Goal: Information Seeking & Learning: Learn about a topic

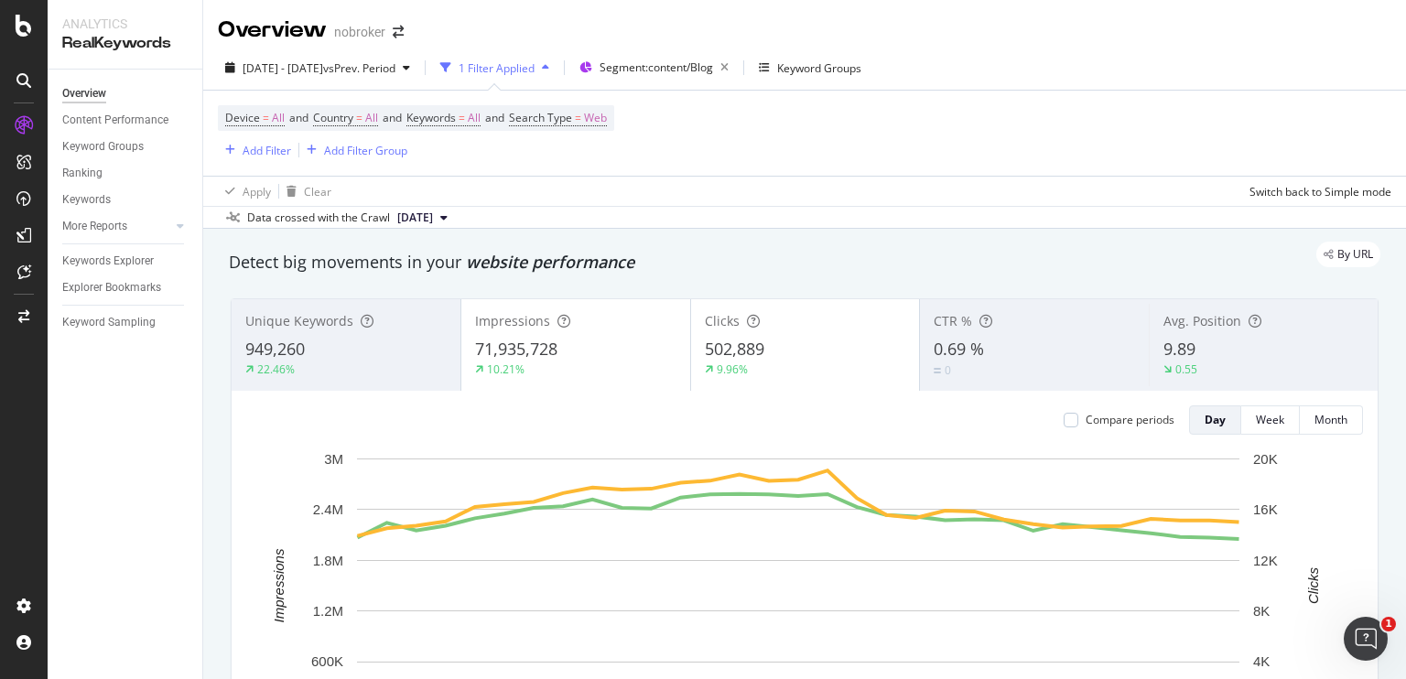
click at [540, 179] on div "Apply Clear Switch back to Simple mode" at bounding box center [804, 191] width 1203 height 30
click at [690, 179] on div "Apply Clear Switch back to Simple mode" at bounding box center [804, 191] width 1203 height 30
click at [736, 72] on icon "button" at bounding box center [724, 68] width 23 height 26
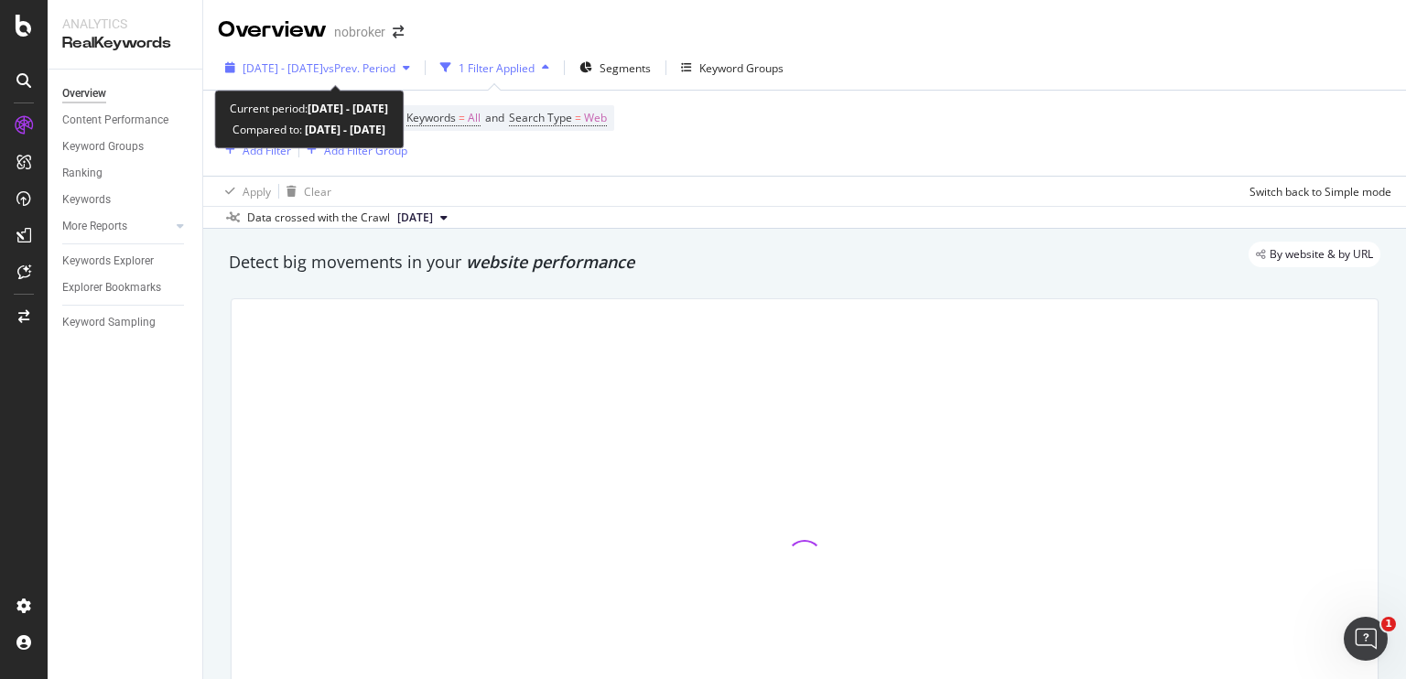
click at [378, 70] on span "vs Prev. Period" at bounding box center [359, 68] width 72 height 16
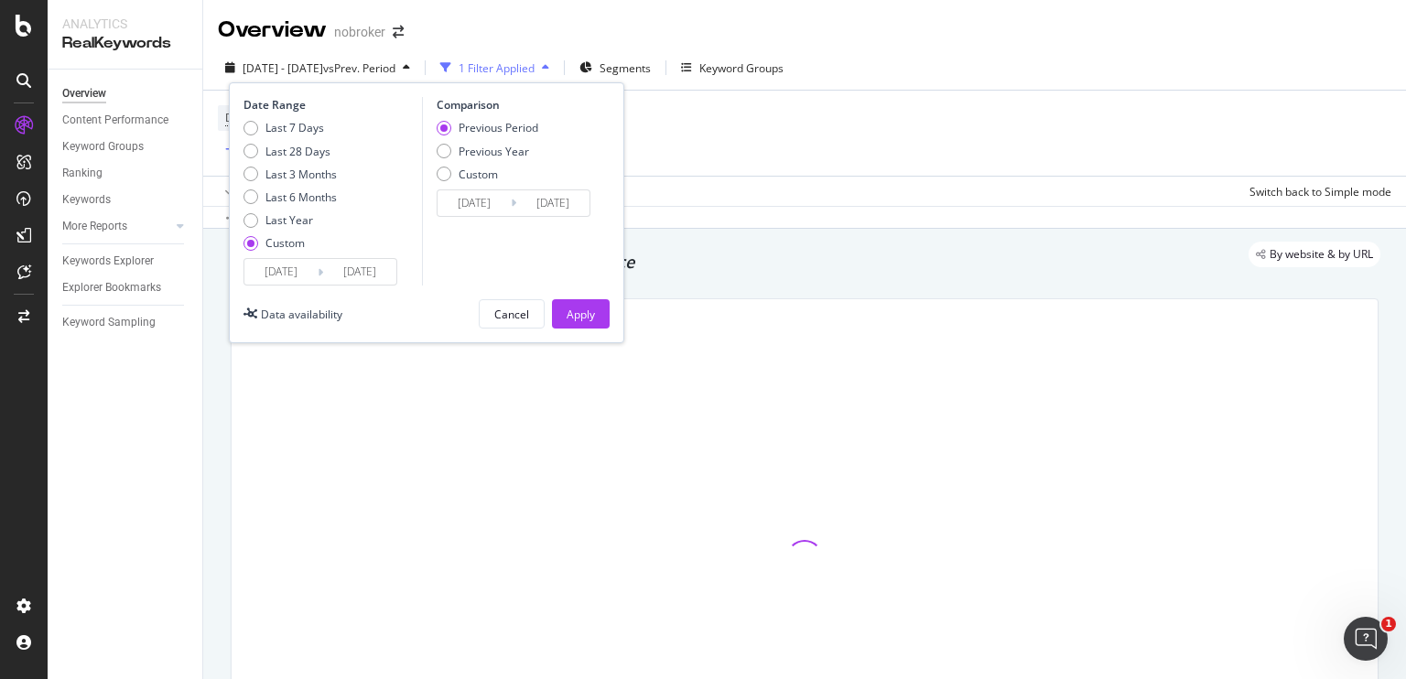
click at [688, 120] on div "Device = All and Country = All and Keywords = All and Search Type = Web Add Fil…" at bounding box center [805, 133] width 1174 height 85
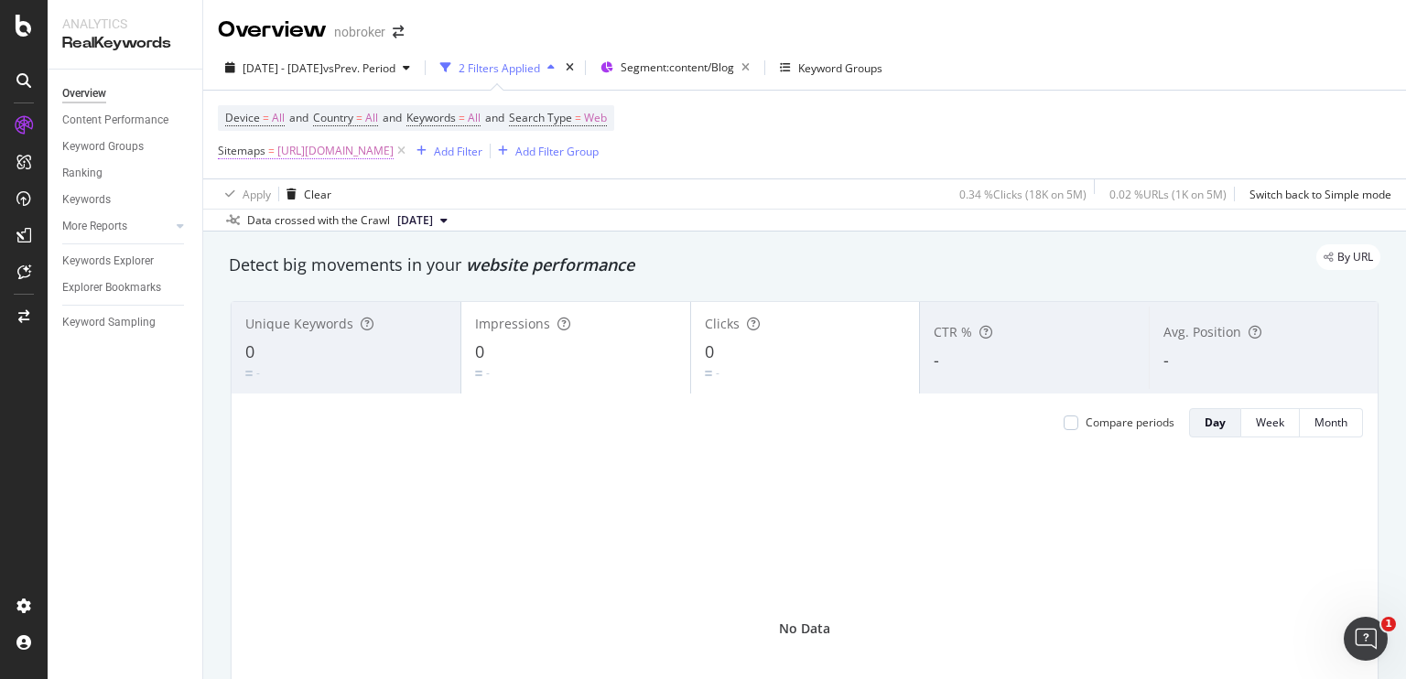
click at [325, 155] on span "[URL][DOMAIN_NAME]" at bounding box center [335, 151] width 116 height 26
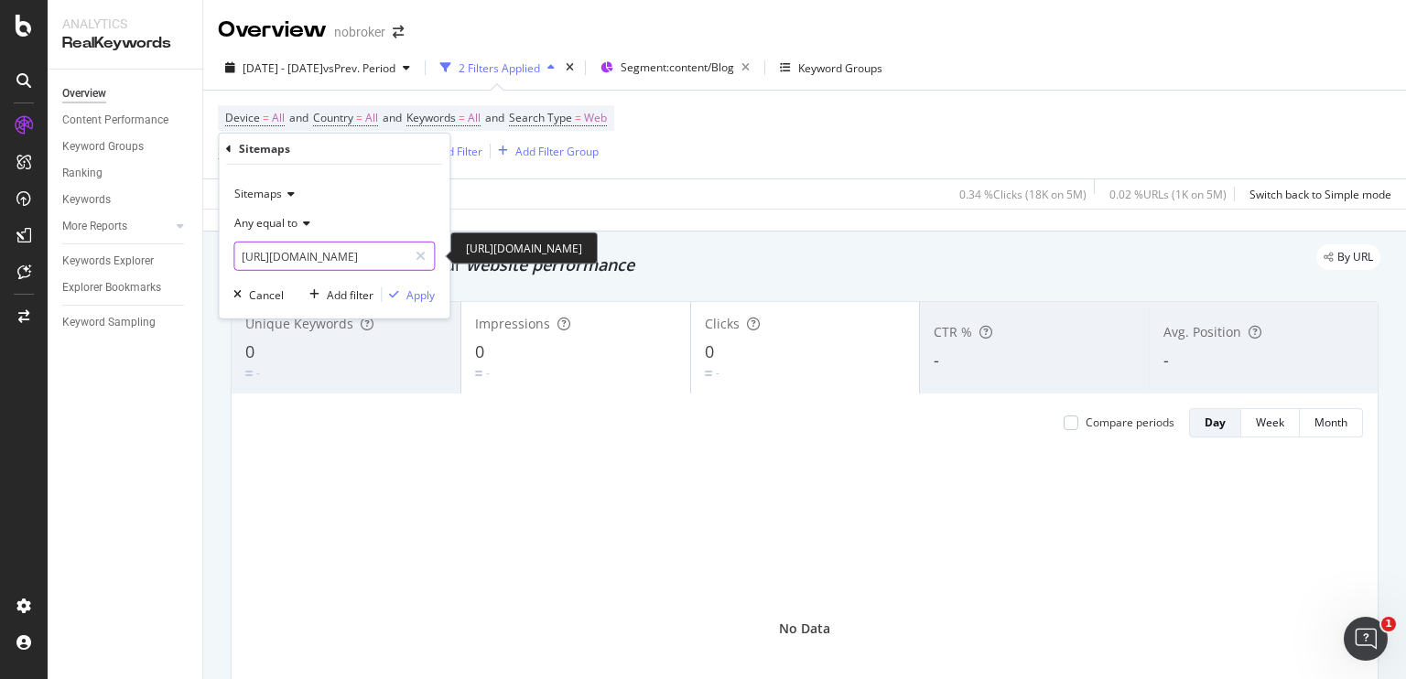
click at [366, 254] on input "[URL][DOMAIN_NAME]" at bounding box center [320, 256] width 173 height 29
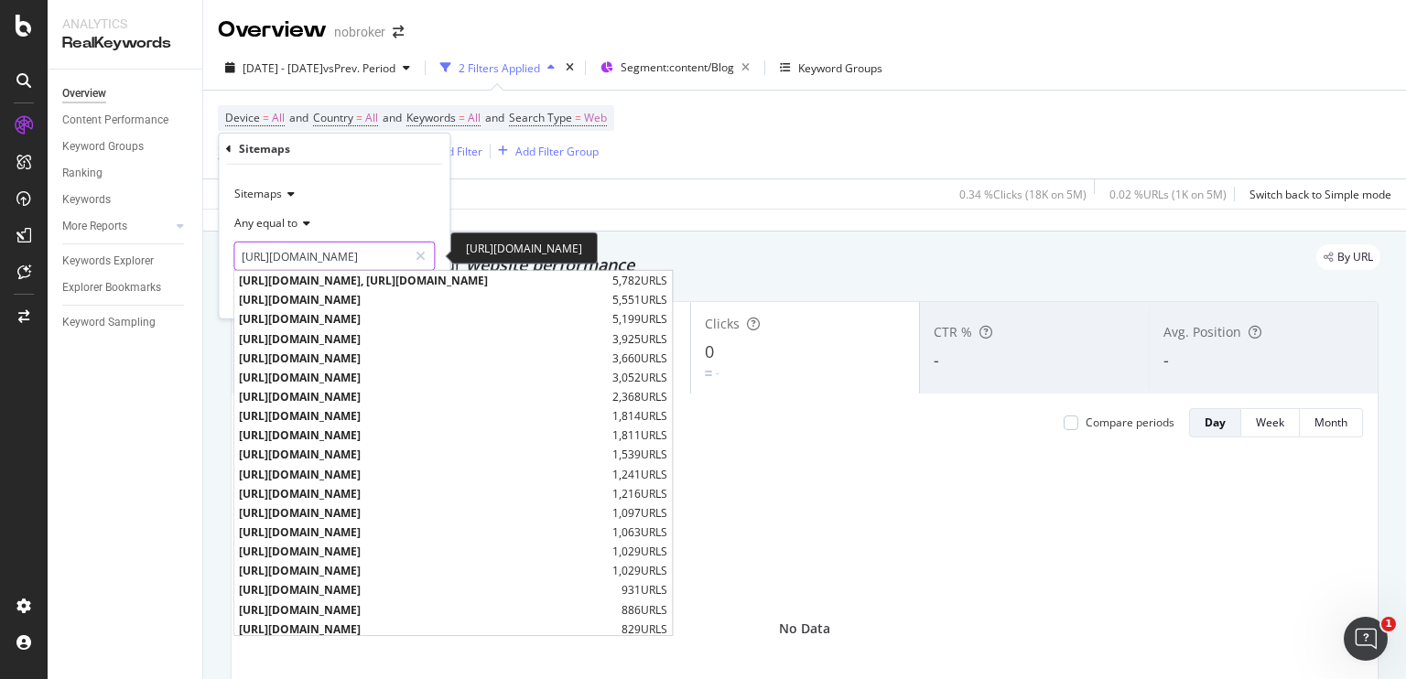
scroll to position [0, 167]
click at [363, 254] on input "[URL][DOMAIN_NAME]" at bounding box center [320, 256] width 173 height 29
drag, startPoint x: 363, startPoint y: 254, endPoint x: 396, endPoint y: 256, distance: 34.0
click at [396, 256] on input "[URL][DOMAIN_NAME]" at bounding box center [320, 256] width 173 height 29
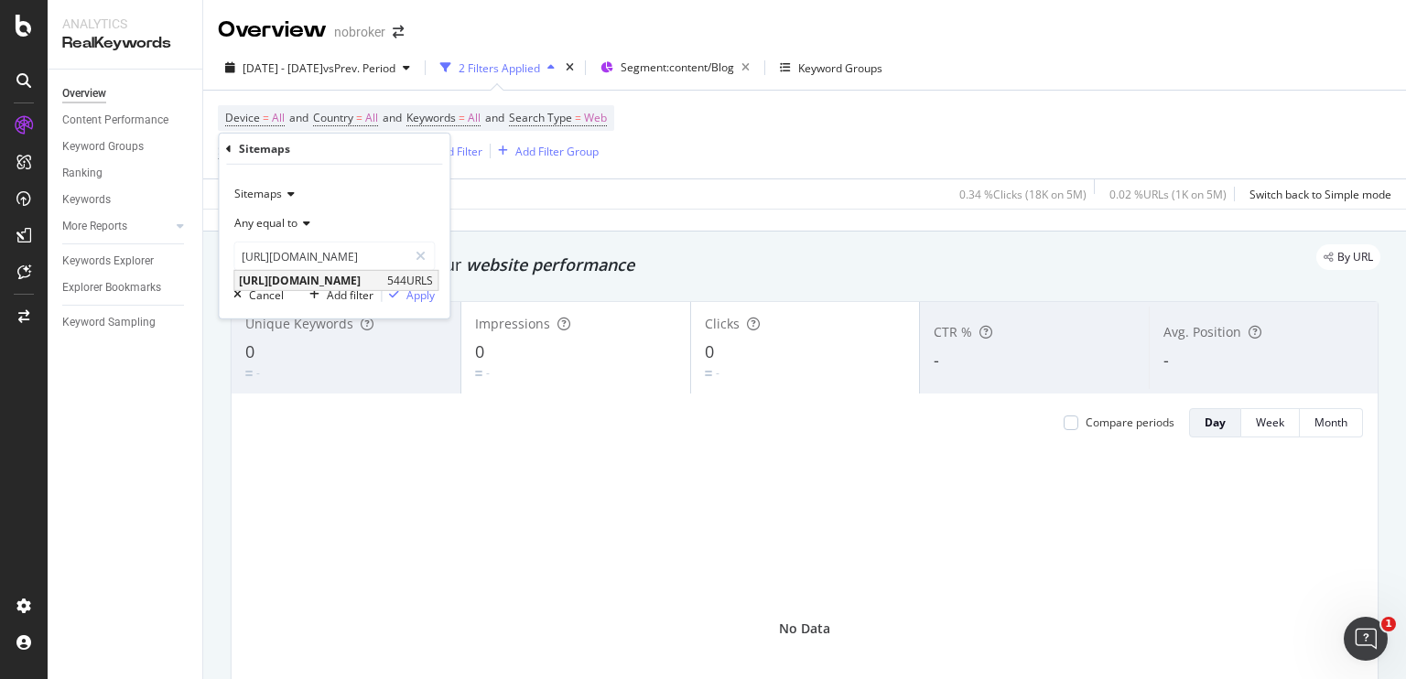
scroll to position [0, 0]
click at [383, 281] on span "[URL][DOMAIN_NAME]" at bounding box center [311, 281] width 144 height 16
type input "[URL][DOMAIN_NAME]"
click at [406, 292] on div "Apply" at bounding box center [420, 295] width 28 height 16
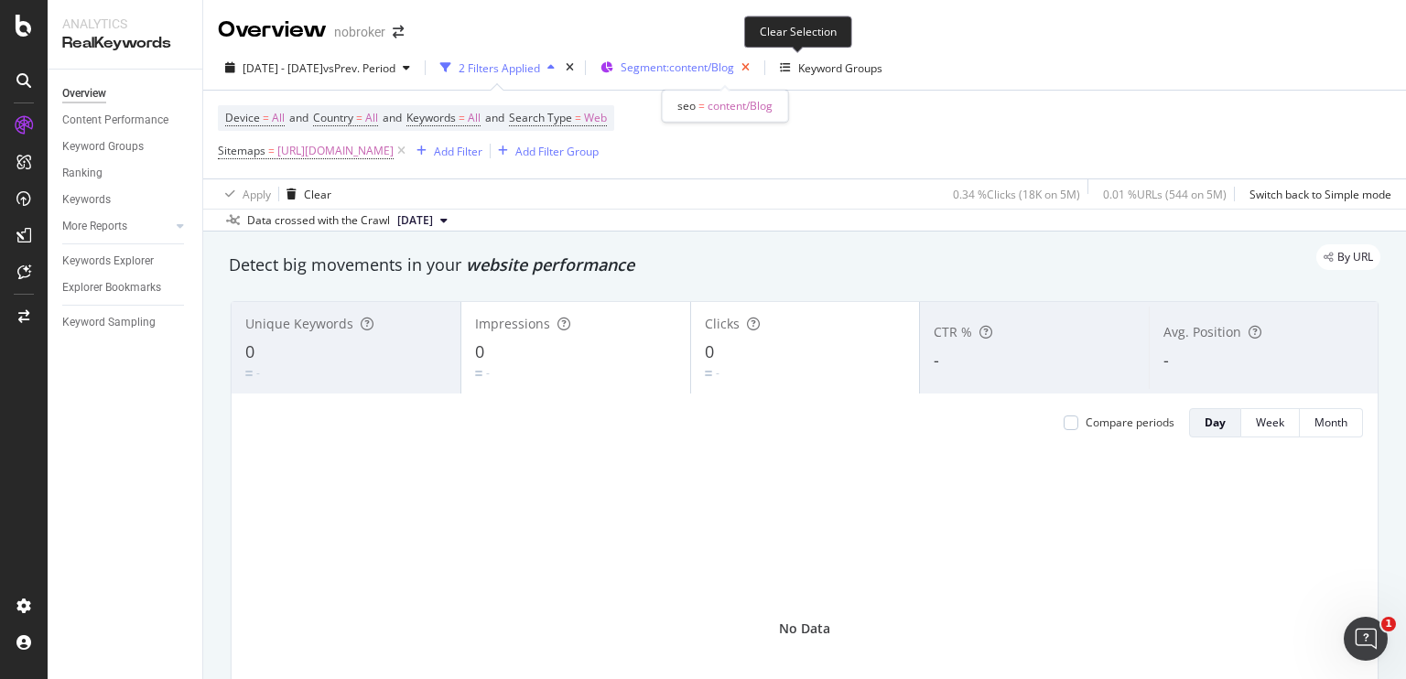
click at [757, 61] on icon "button" at bounding box center [745, 68] width 23 height 26
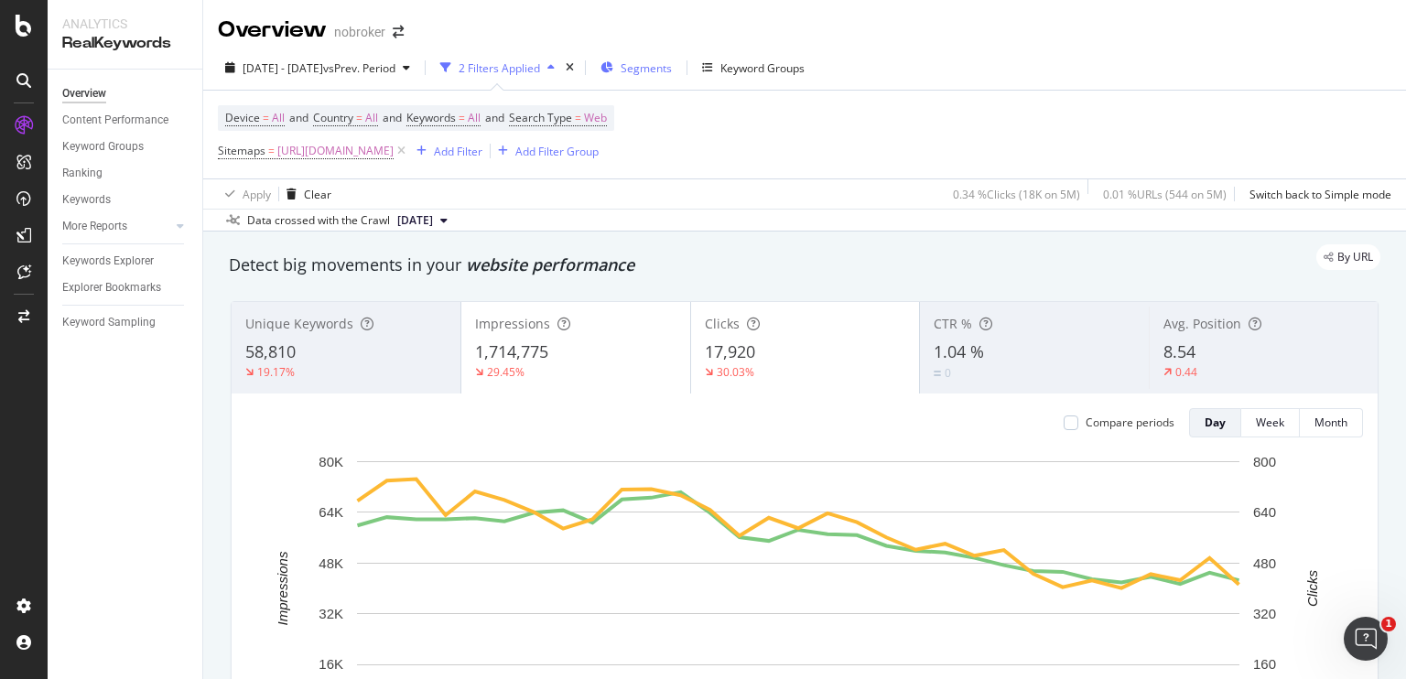
click at [672, 70] on span "Segments" at bounding box center [646, 68] width 51 height 16
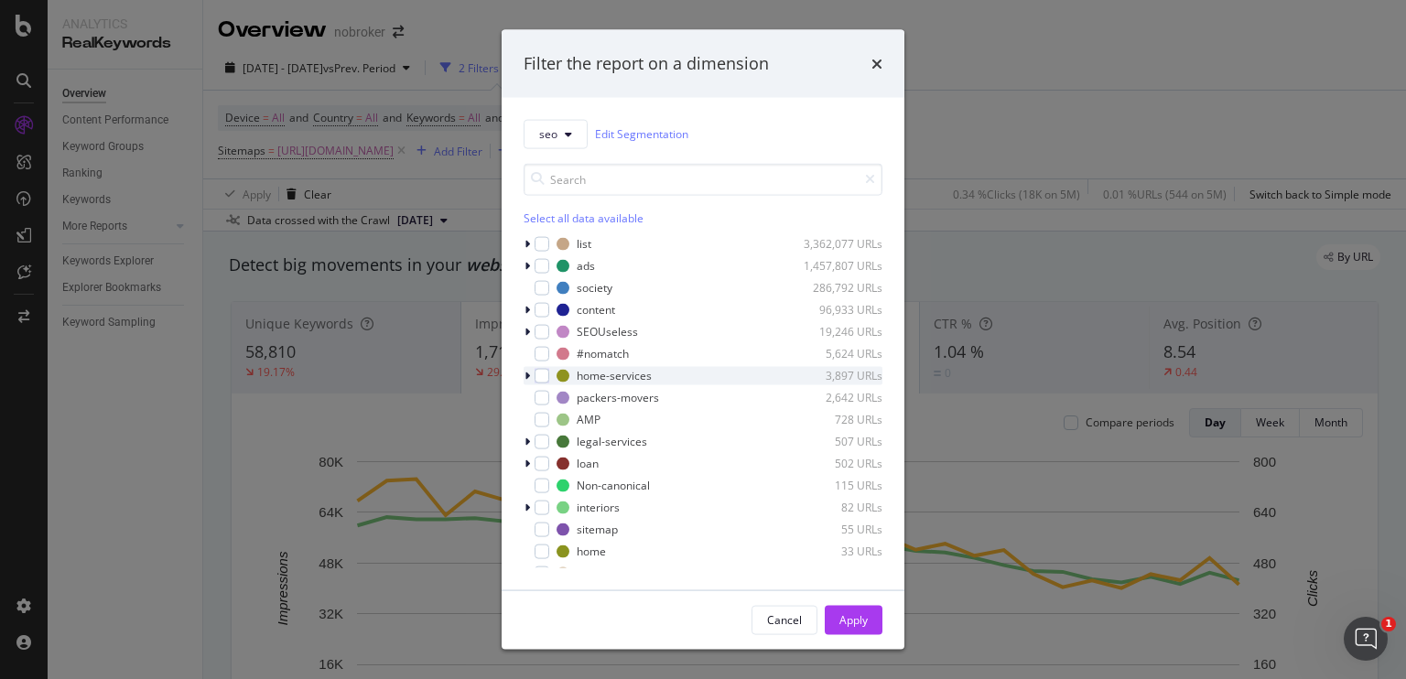
click at [527, 372] on icon "modal" at bounding box center [527, 375] width 5 height 11
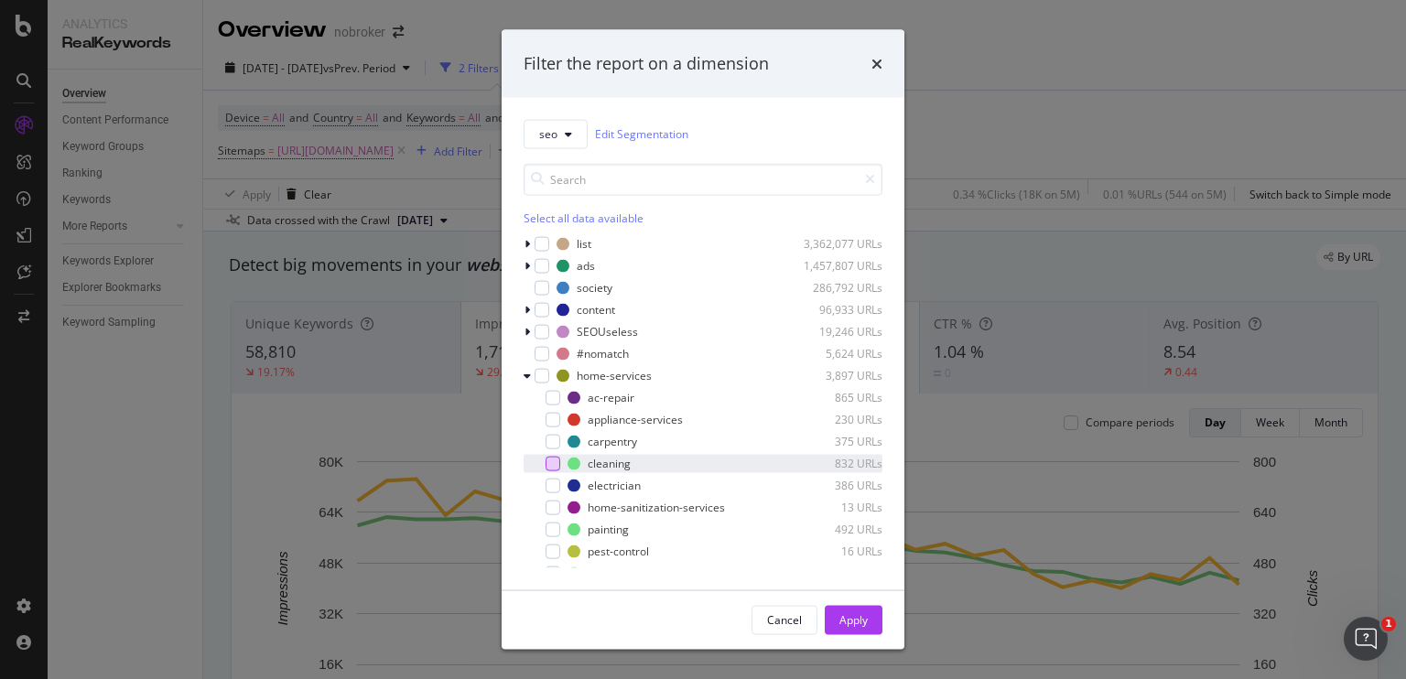
click at [553, 466] on div "modal" at bounding box center [553, 463] width 15 height 15
click at [861, 623] on div "Apply" at bounding box center [853, 620] width 28 height 16
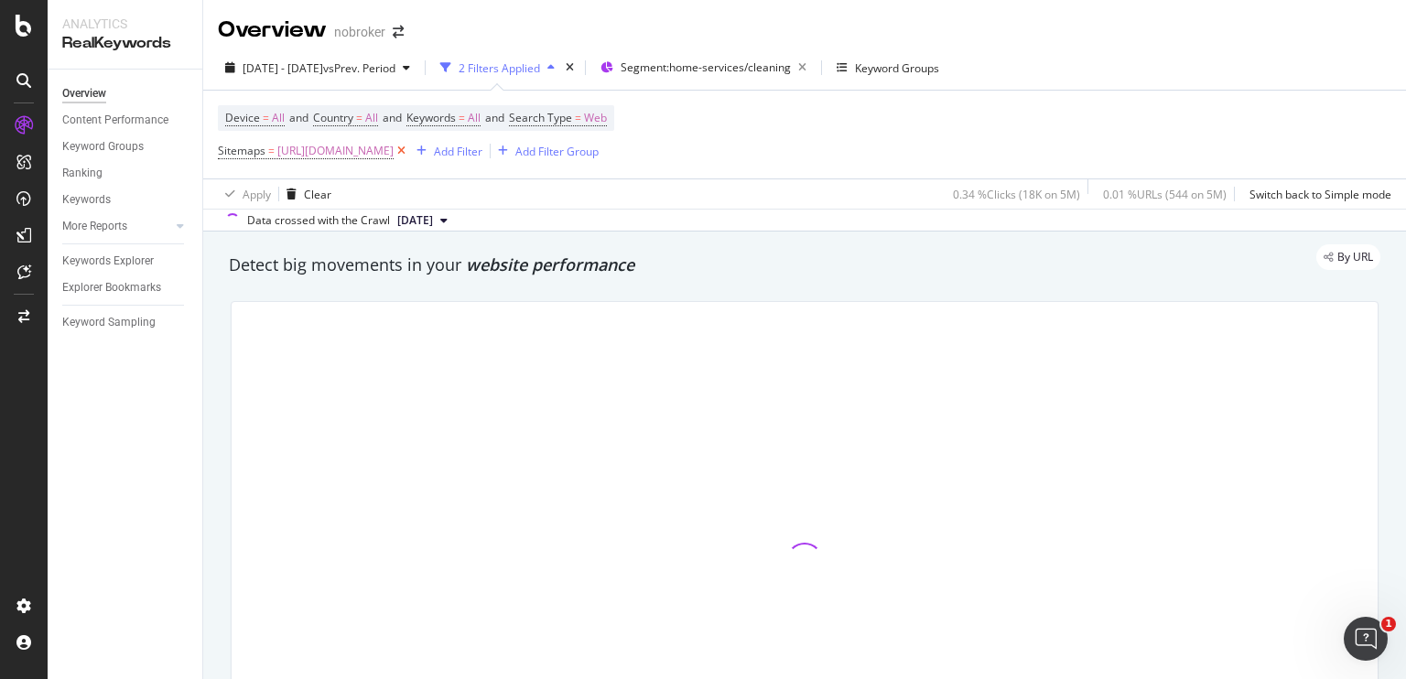
click at [409, 153] on icon at bounding box center [402, 151] width 16 height 18
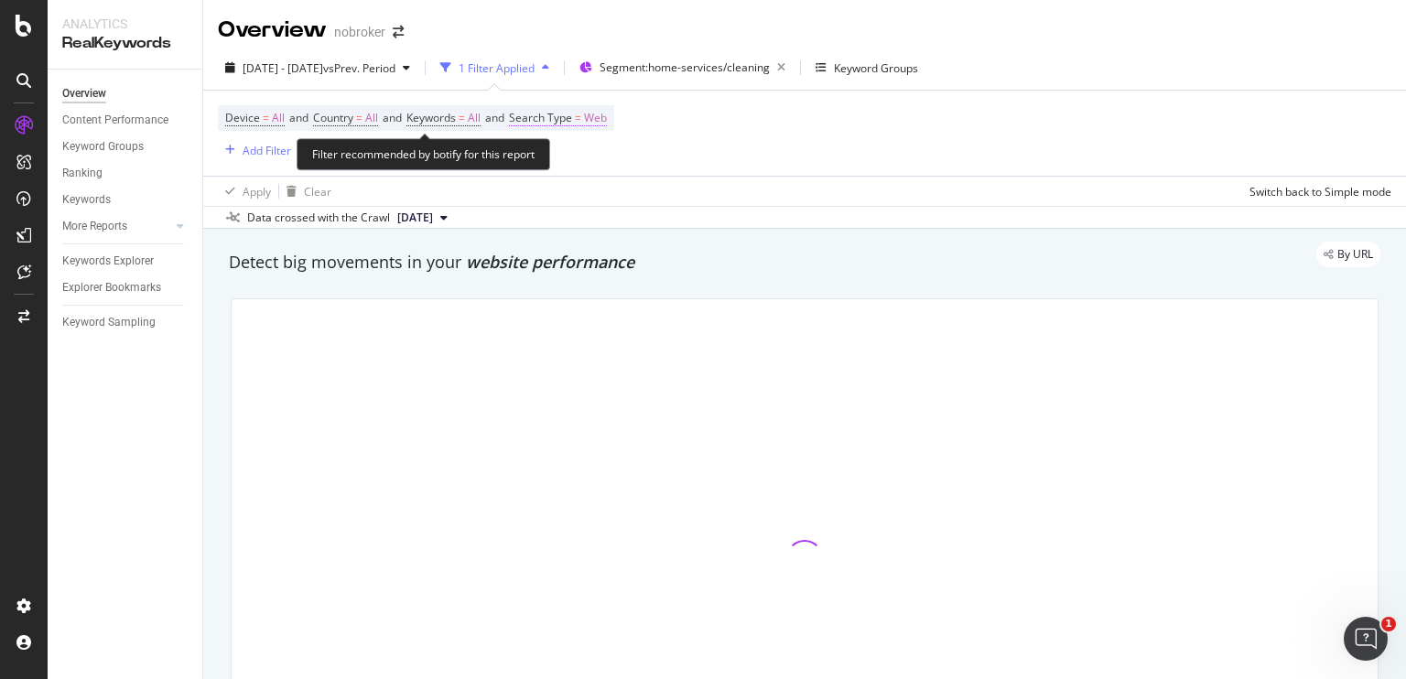
click at [607, 117] on span "Web" at bounding box center [595, 118] width 23 height 26
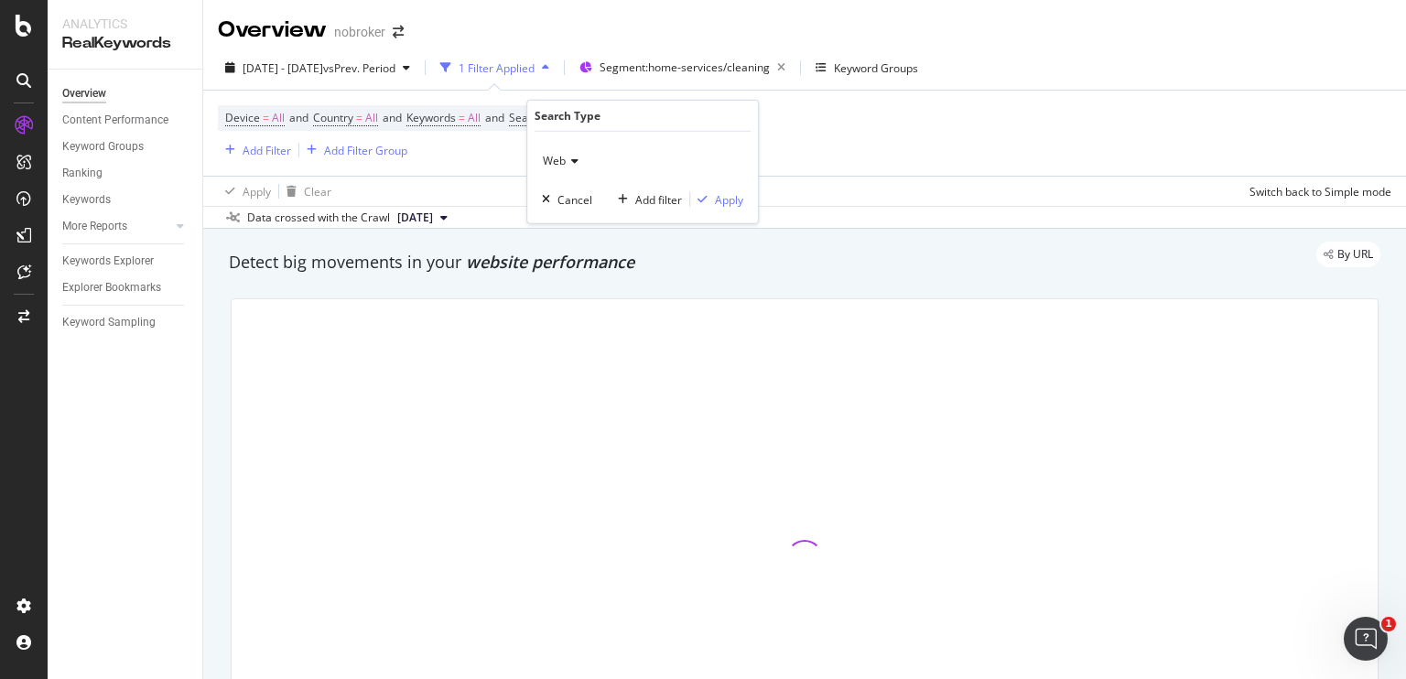
click at [564, 152] on div "Web" at bounding box center [642, 160] width 201 height 29
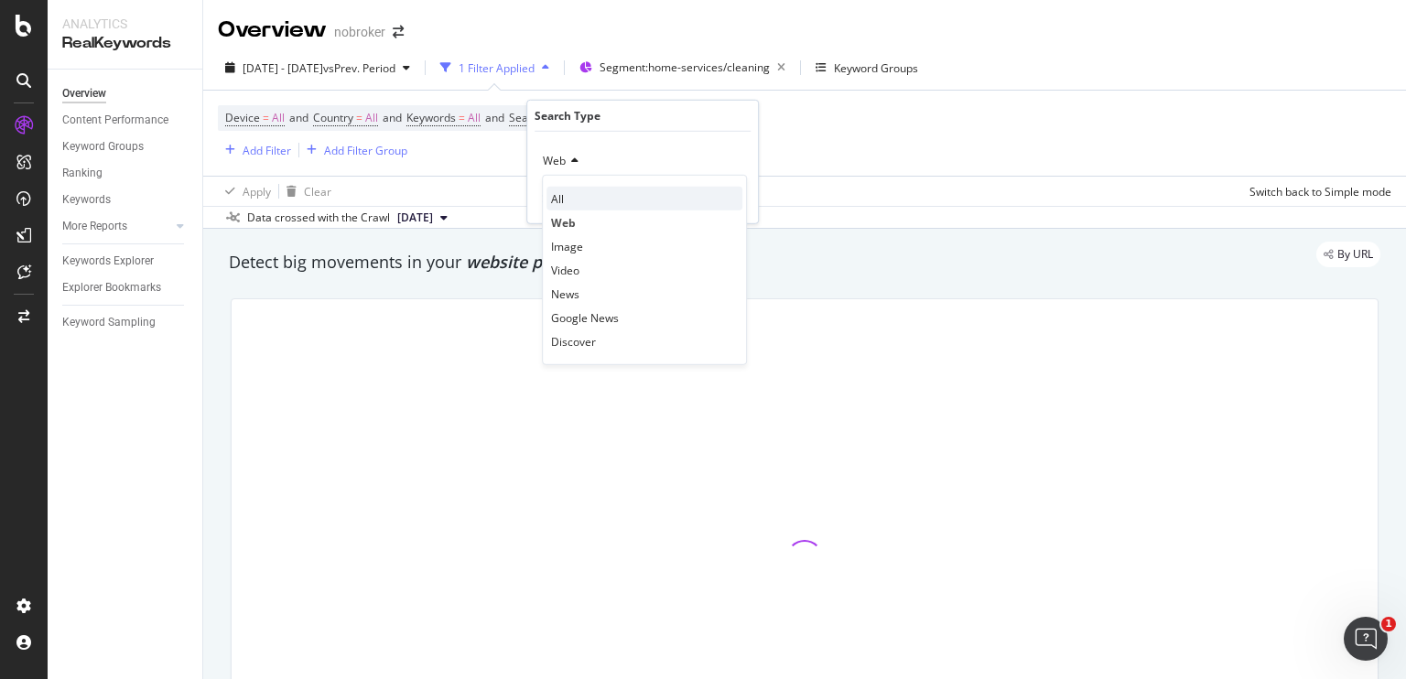
click at [570, 200] on div "All" at bounding box center [645, 199] width 196 height 24
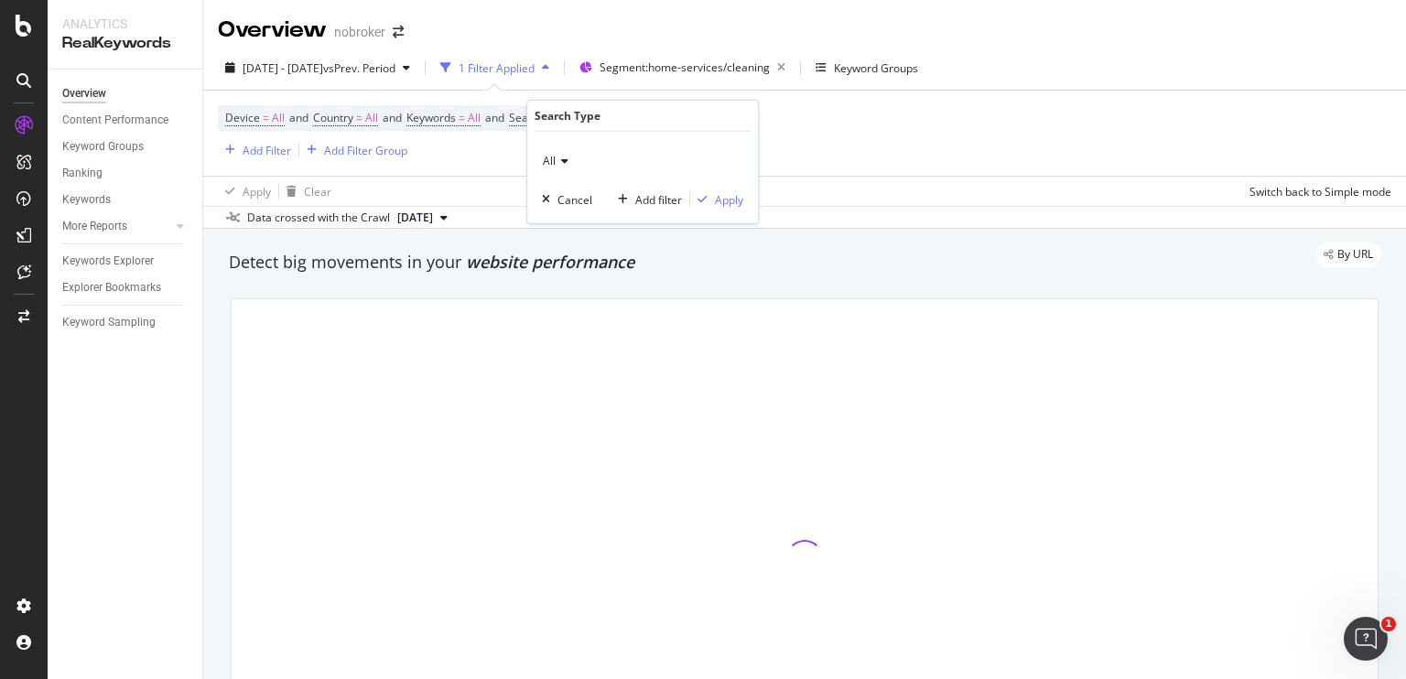
click at [726, 210] on div "All Cancel Add filter Apply" at bounding box center [642, 178] width 231 height 92
click at [730, 205] on div "Apply" at bounding box center [729, 199] width 28 height 16
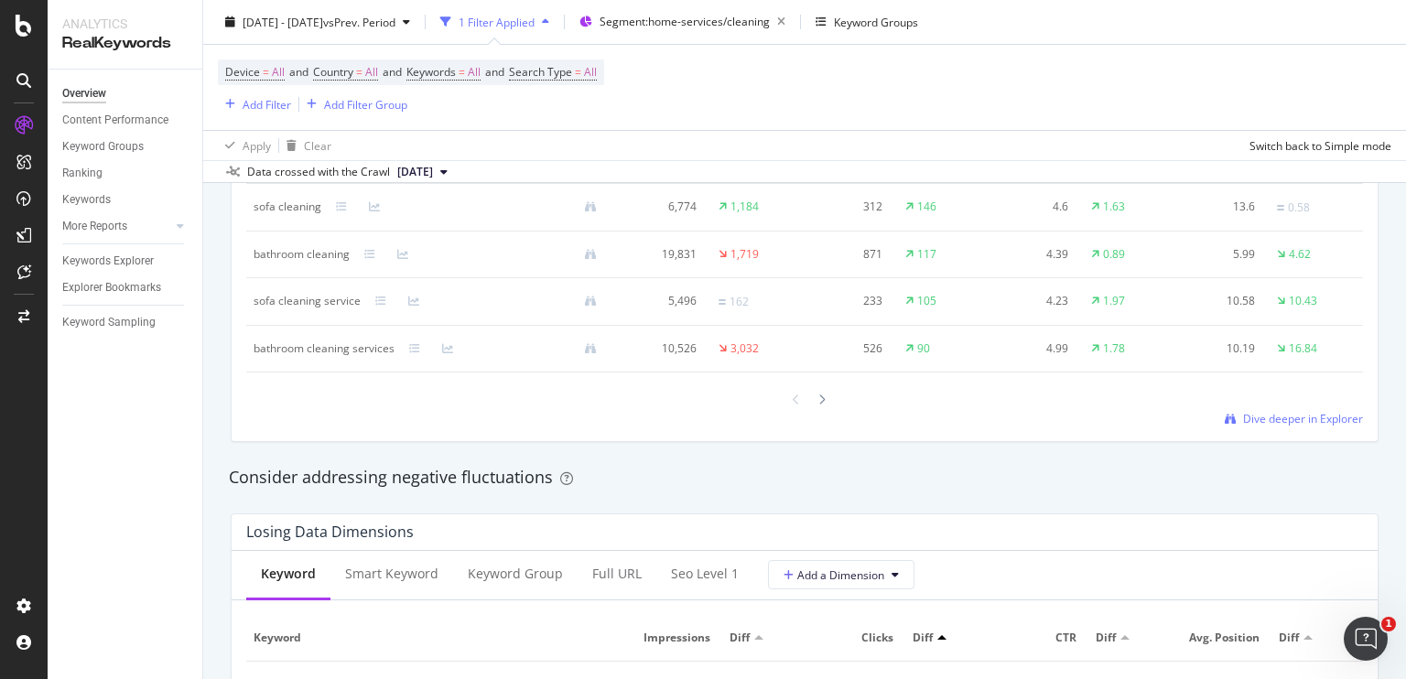
scroll to position [1852, 0]
click at [1225, 414] on link "Dive deeper in Explorer" at bounding box center [1294, 418] width 138 height 16
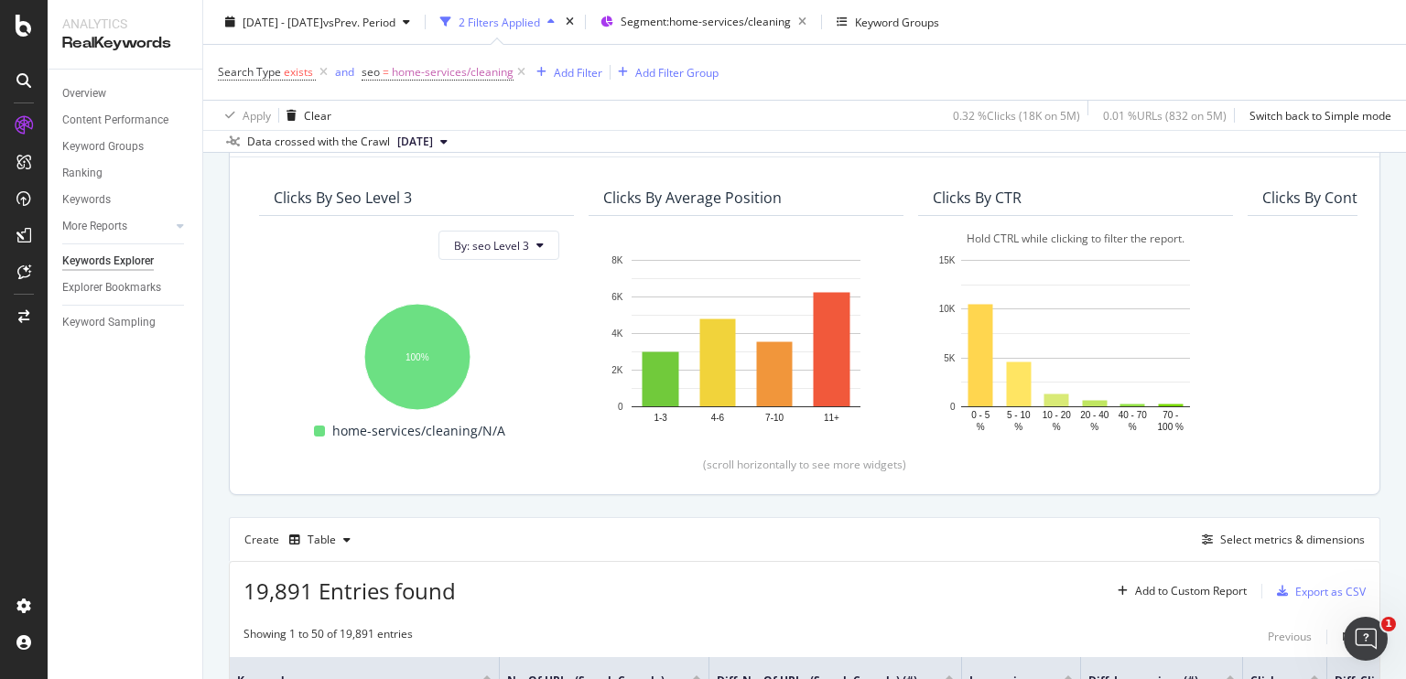
scroll to position [137, 0]
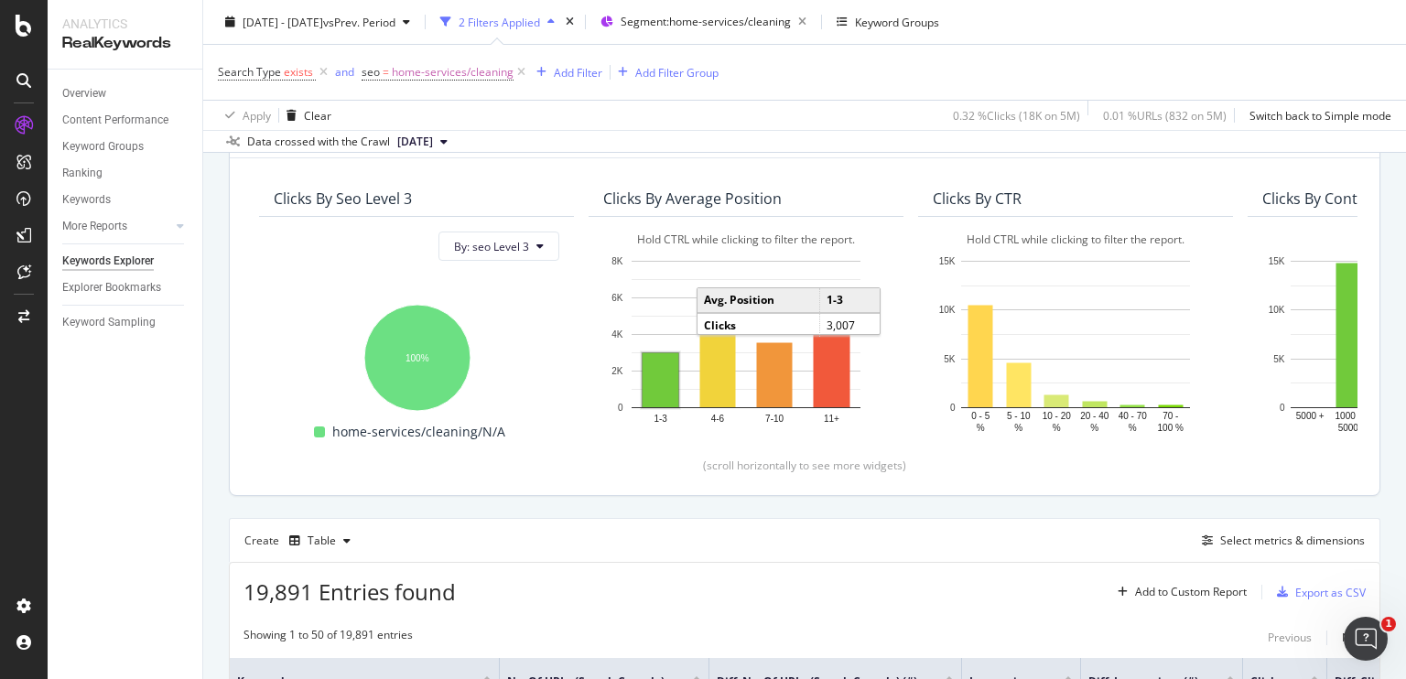
click at [664, 383] on rect "A chart." at bounding box center [661, 380] width 36 height 54
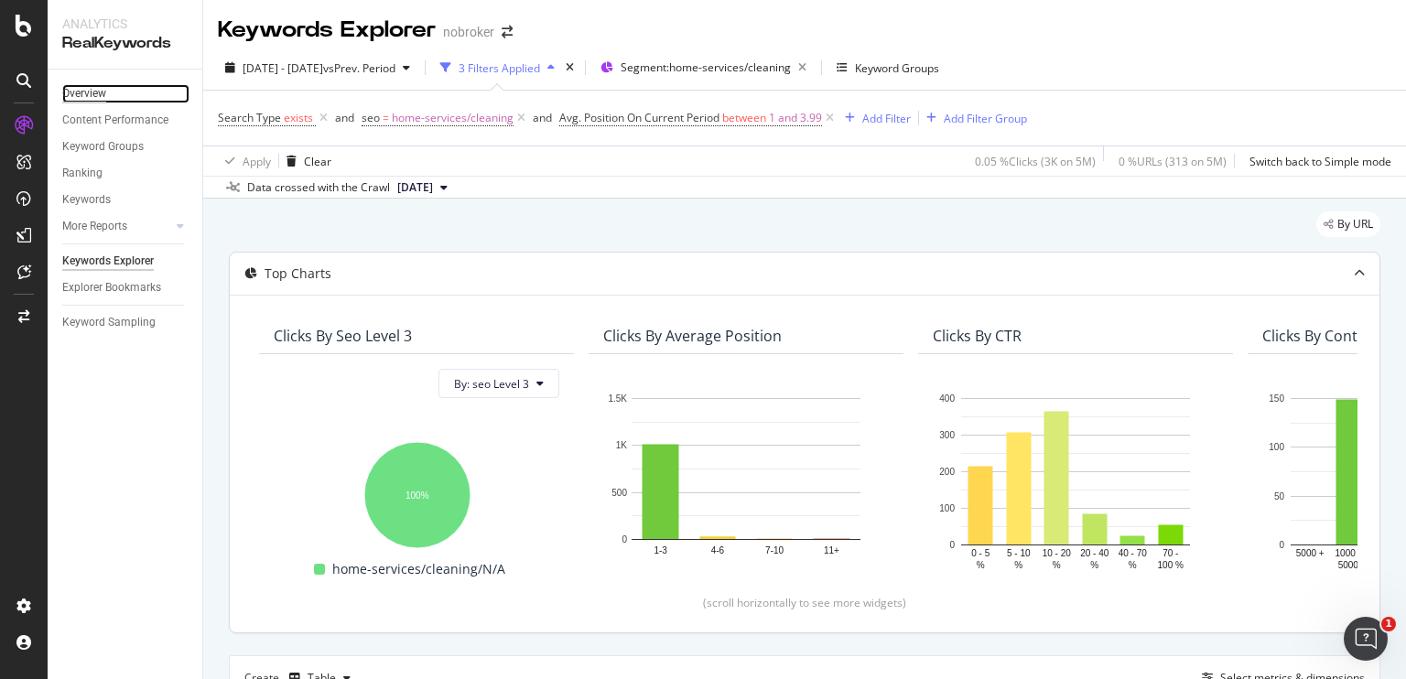
click at [86, 102] on div "Overview" at bounding box center [84, 93] width 44 height 19
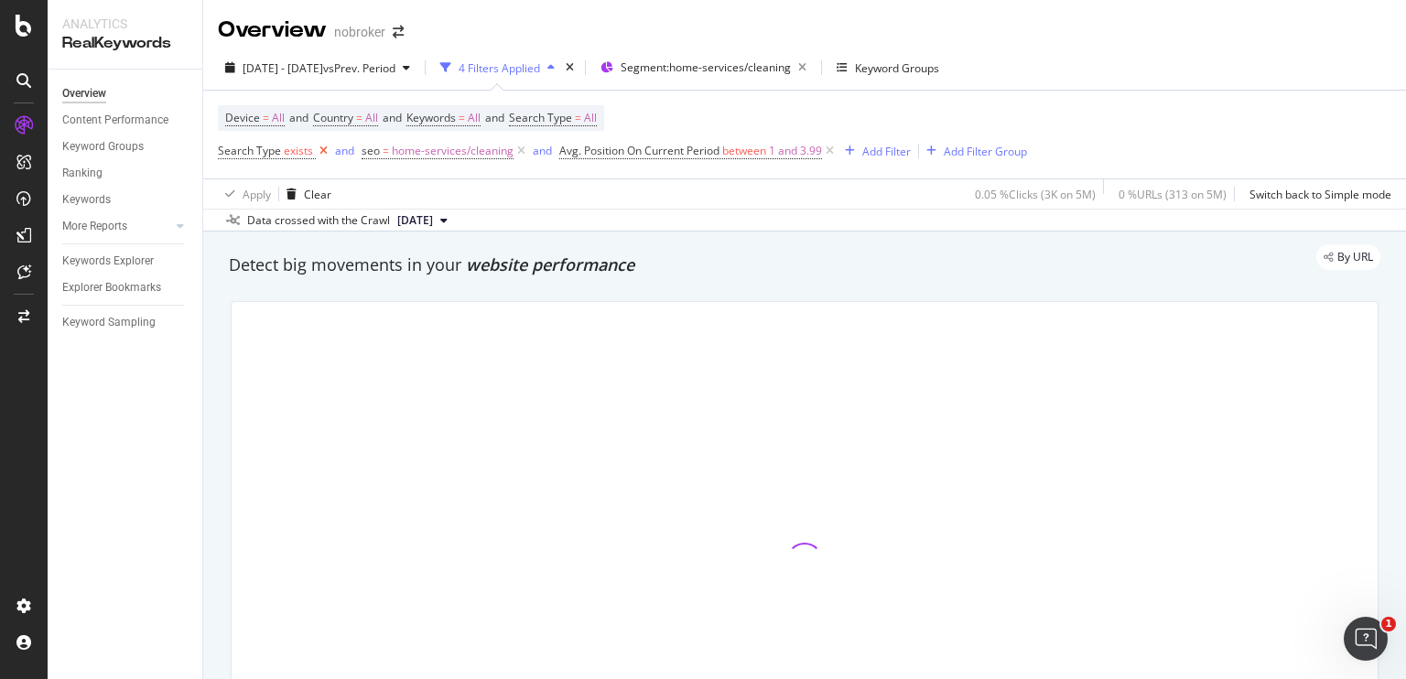
click at [322, 152] on icon at bounding box center [324, 151] width 16 height 18
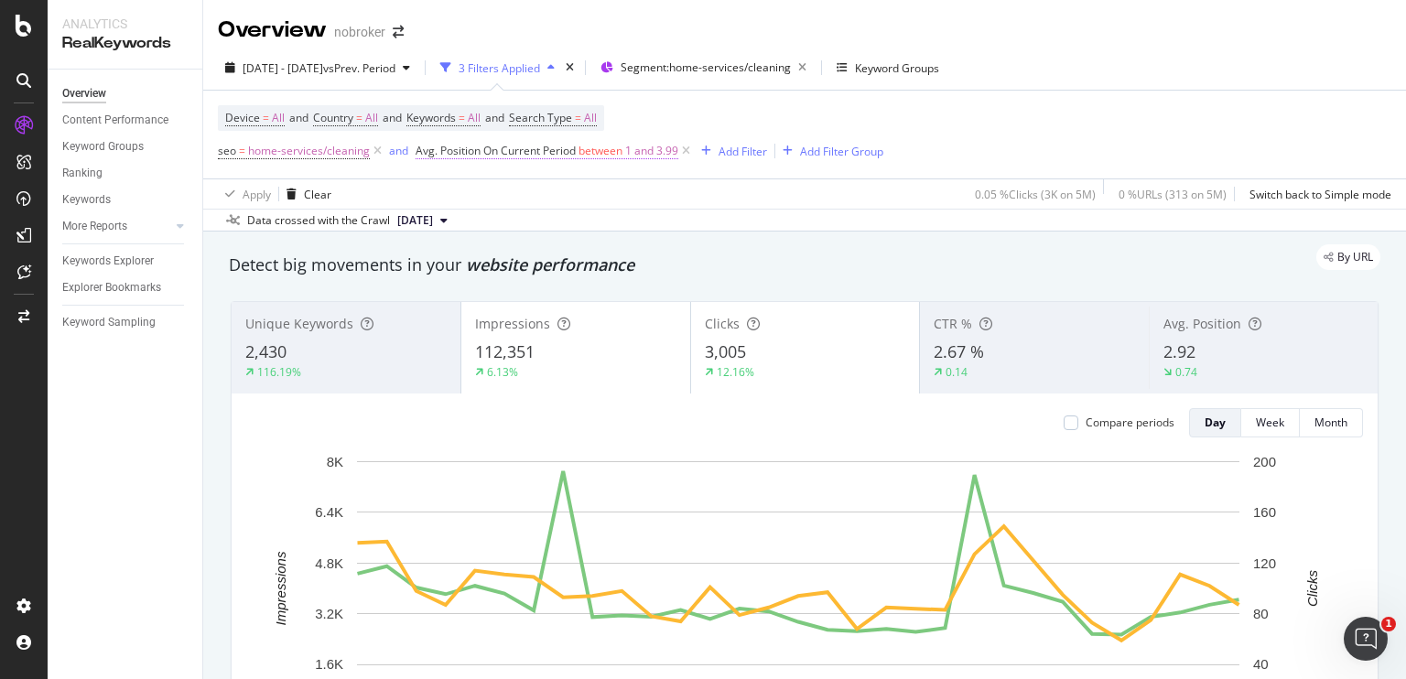
click at [635, 152] on span "1 and 3.99" at bounding box center [651, 151] width 53 height 26
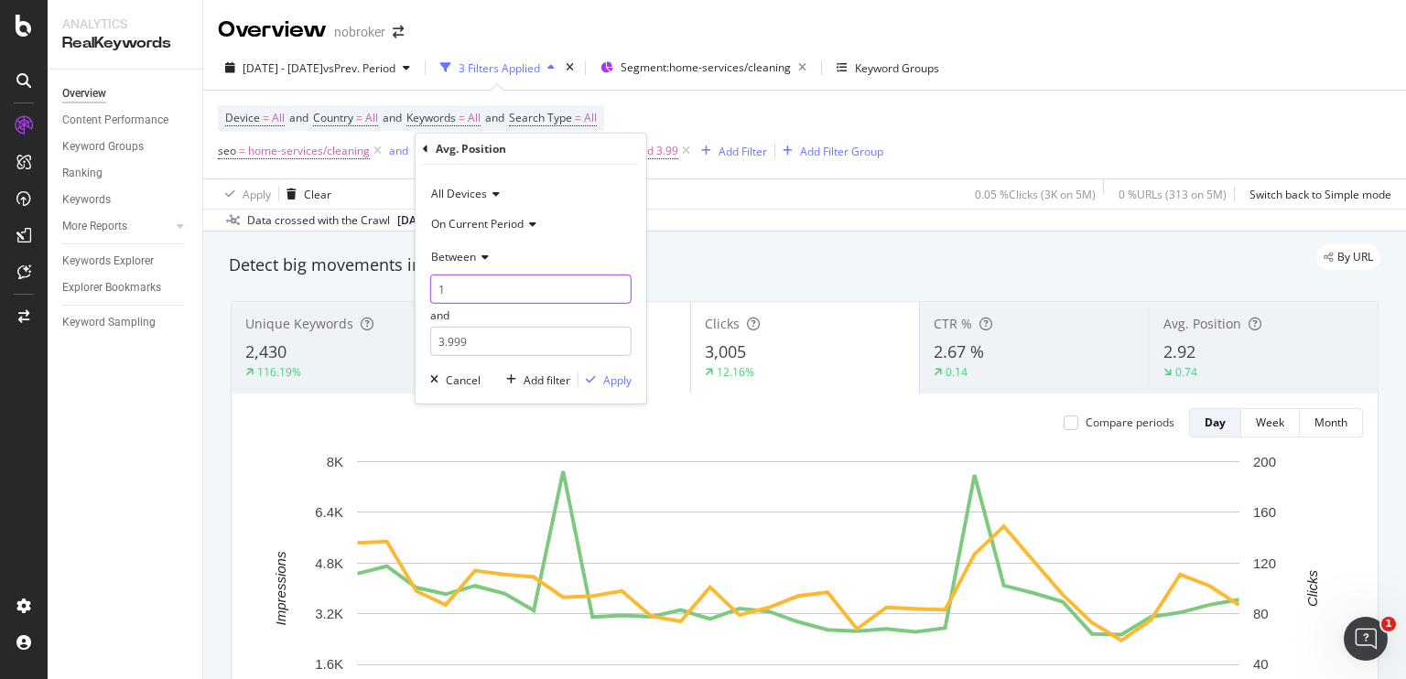
click at [436, 287] on input "1" at bounding box center [530, 289] width 201 height 29
type input "5"
drag, startPoint x: 479, startPoint y: 345, endPoint x: 403, endPoint y: 341, distance: 76.1
click at [403, 341] on body "Analytics RealKeywords Overview Content Performance Keyword Groups Ranking Keyw…" at bounding box center [703, 339] width 1406 height 679
drag, startPoint x: 436, startPoint y: 342, endPoint x: 483, endPoint y: 337, distance: 47.9
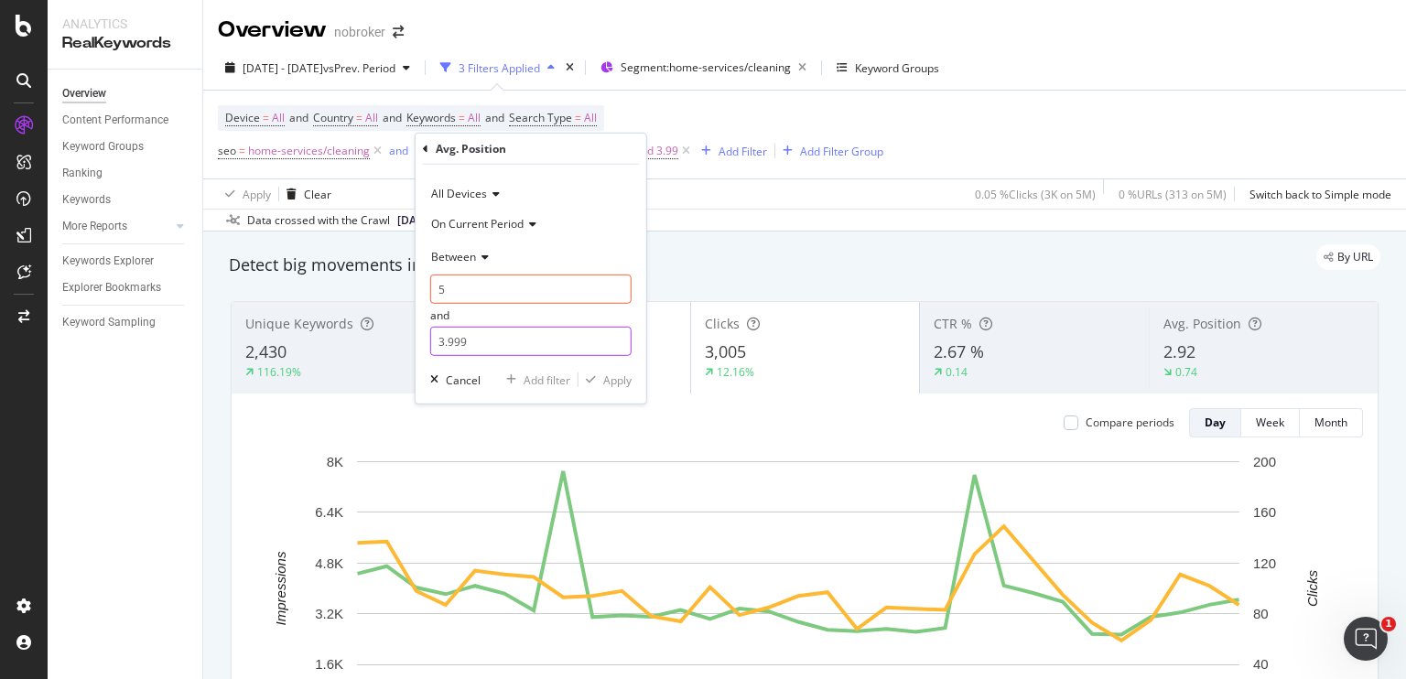
click at [483, 337] on input "3.999" at bounding box center [530, 341] width 201 height 29
type input "6"
click at [606, 379] on div "Apply" at bounding box center [617, 381] width 28 height 16
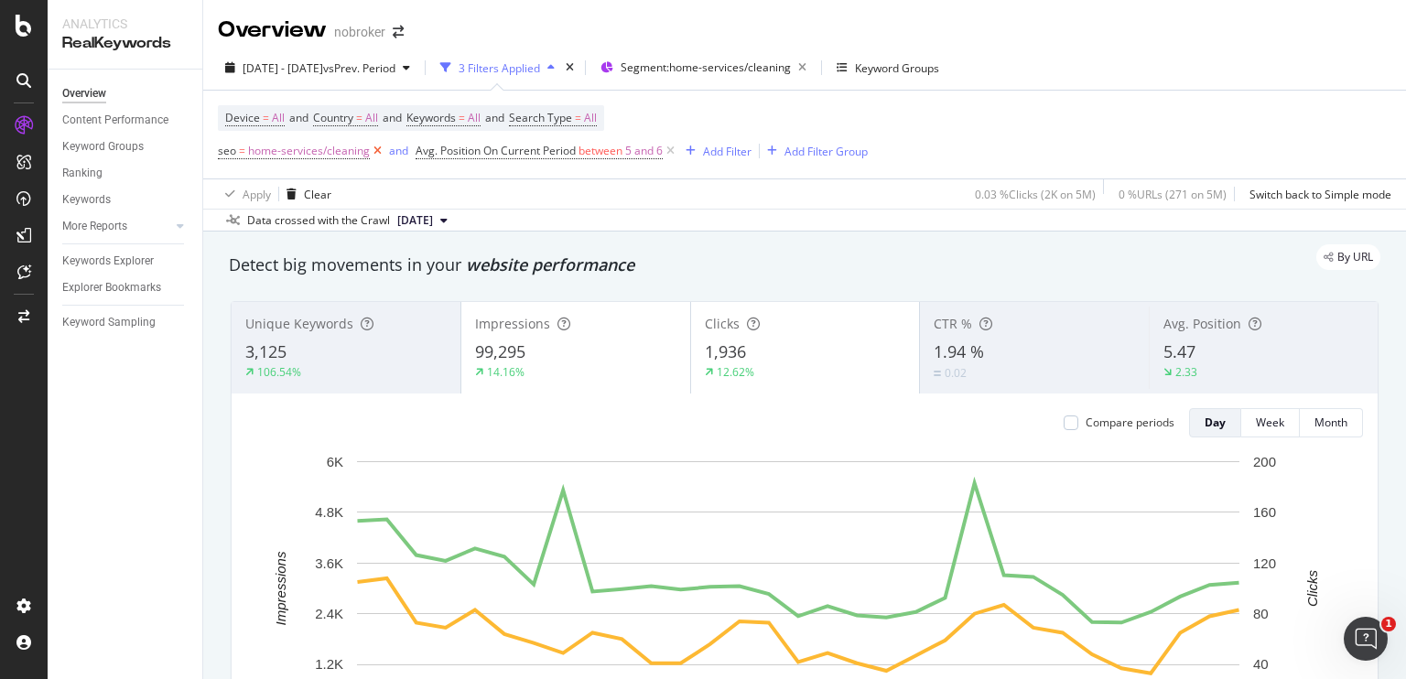
click at [373, 150] on icon at bounding box center [378, 151] width 16 height 18
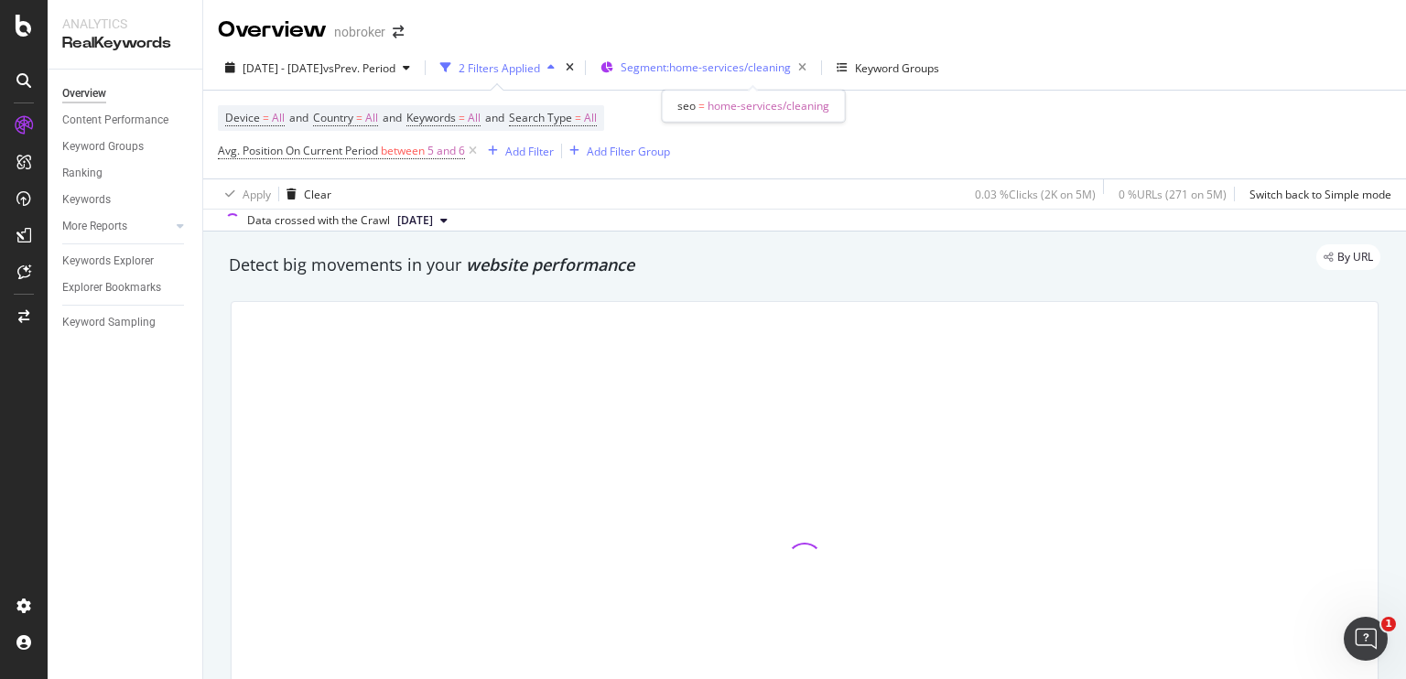
click at [791, 60] on span "Segment: home-services/cleaning" at bounding box center [706, 68] width 170 height 16
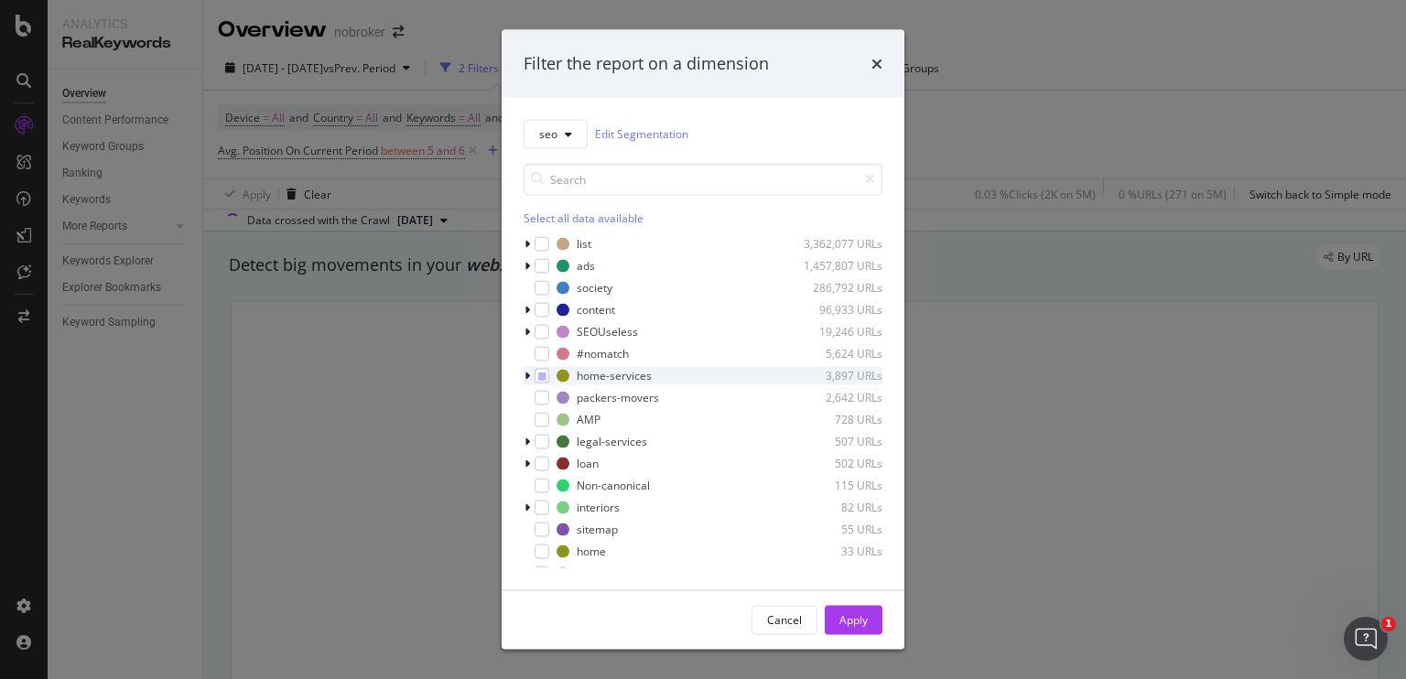
click at [527, 380] on icon "modal" at bounding box center [527, 375] width 5 height 11
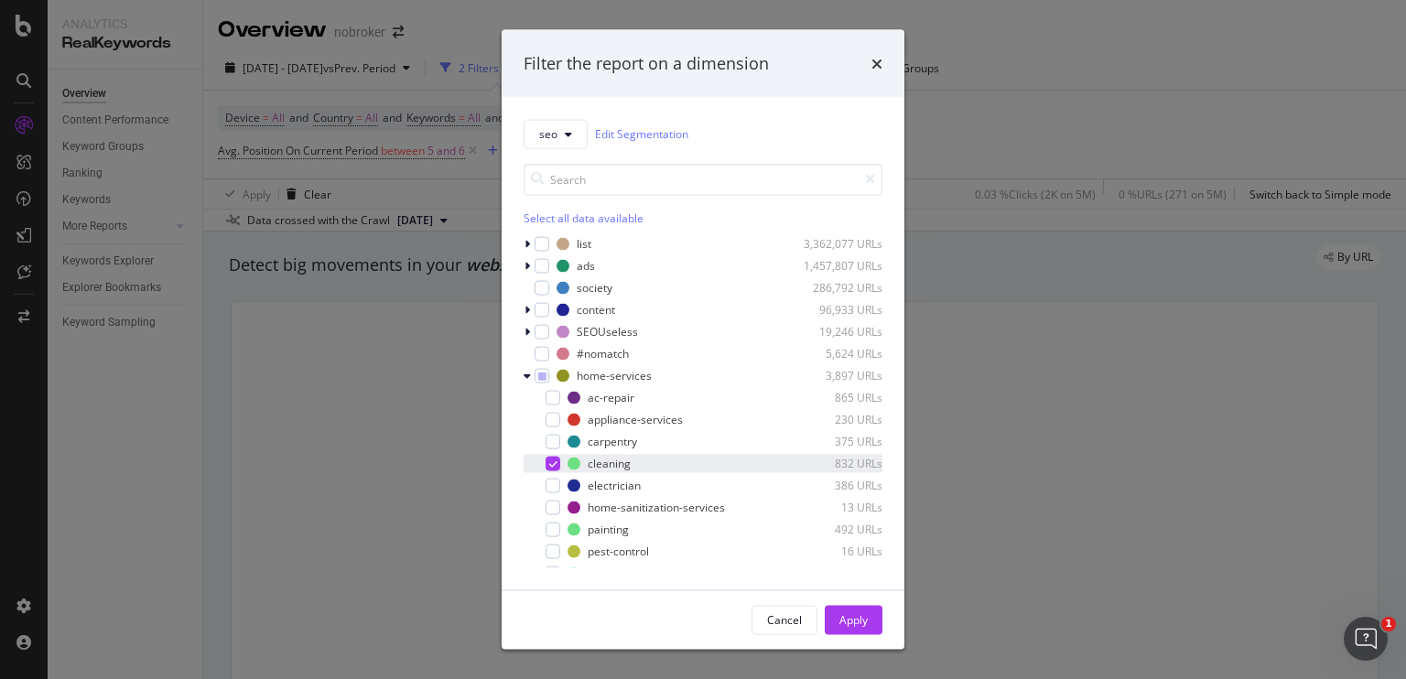
click at [547, 463] on div "modal" at bounding box center [553, 463] width 15 height 15
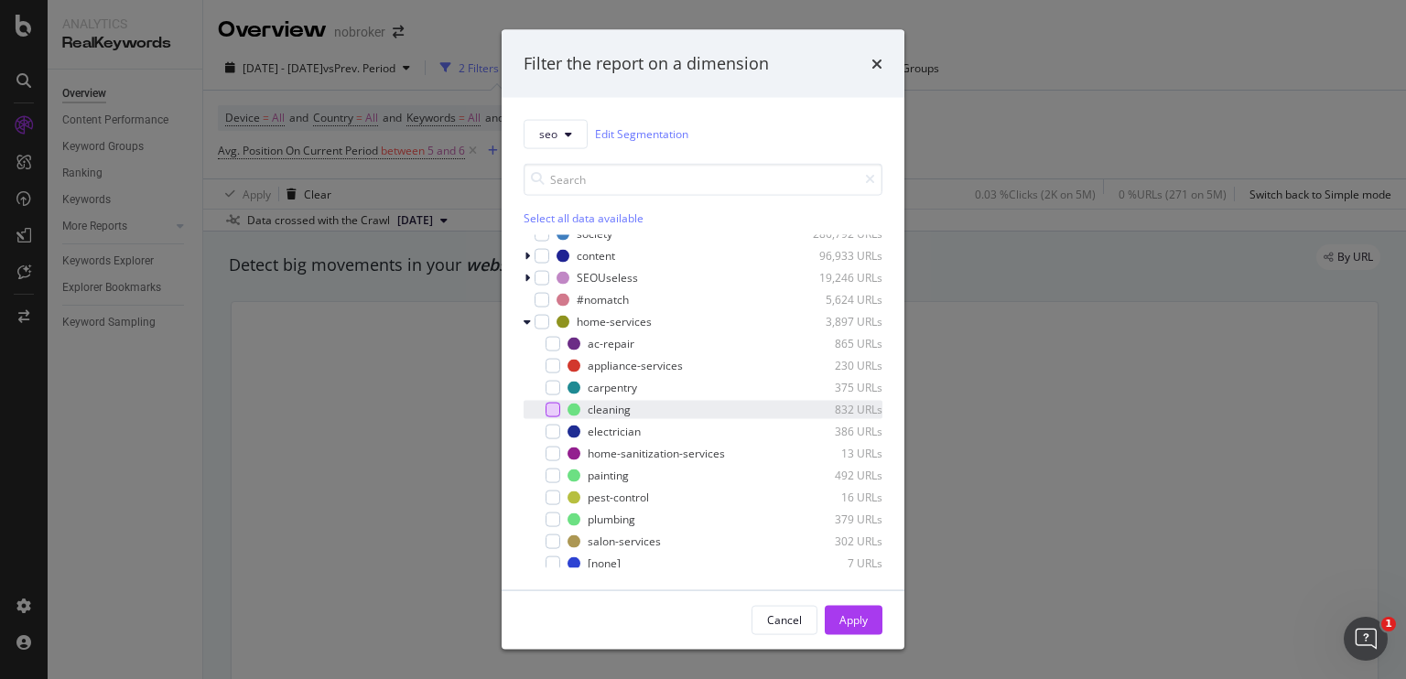
scroll to position [59, 0]
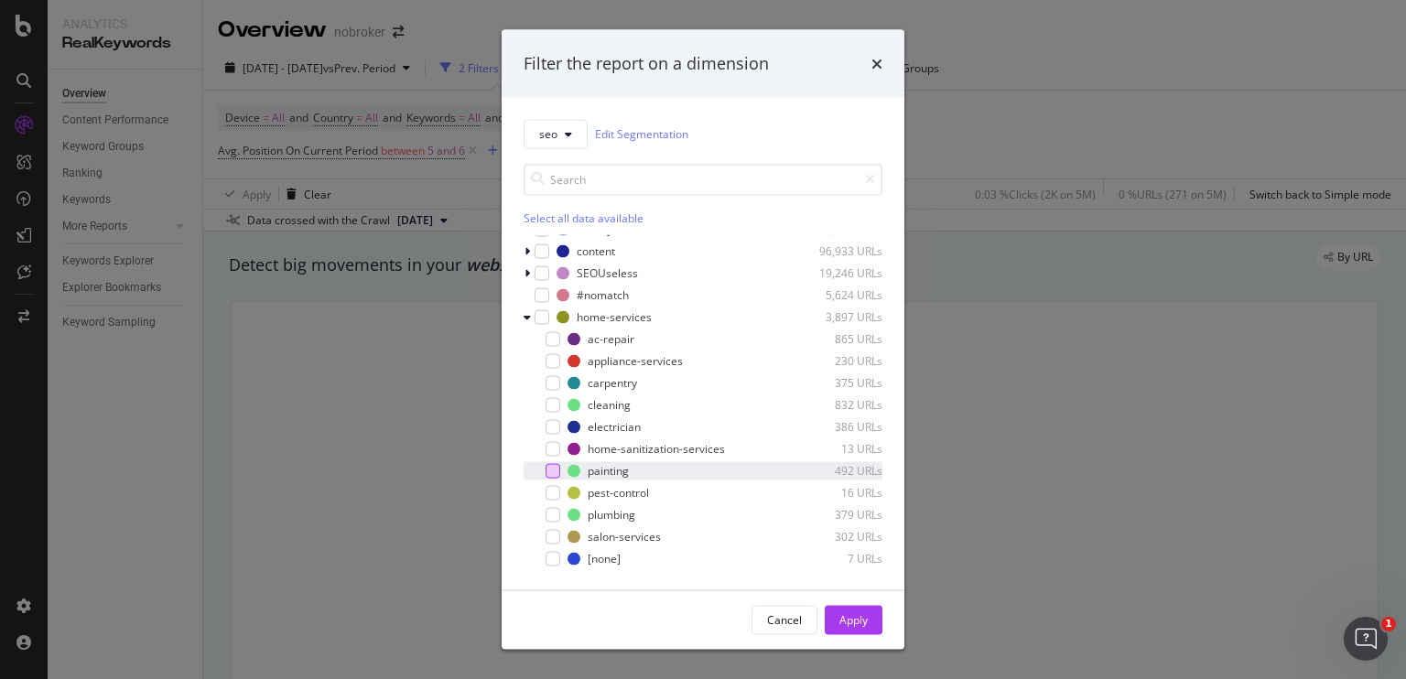
click at [552, 469] on div "modal" at bounding box center [553, 470] width 15 height 15
click at [841, 614] on div "Apply" at bounding box center [853, 620] width 28 height 16
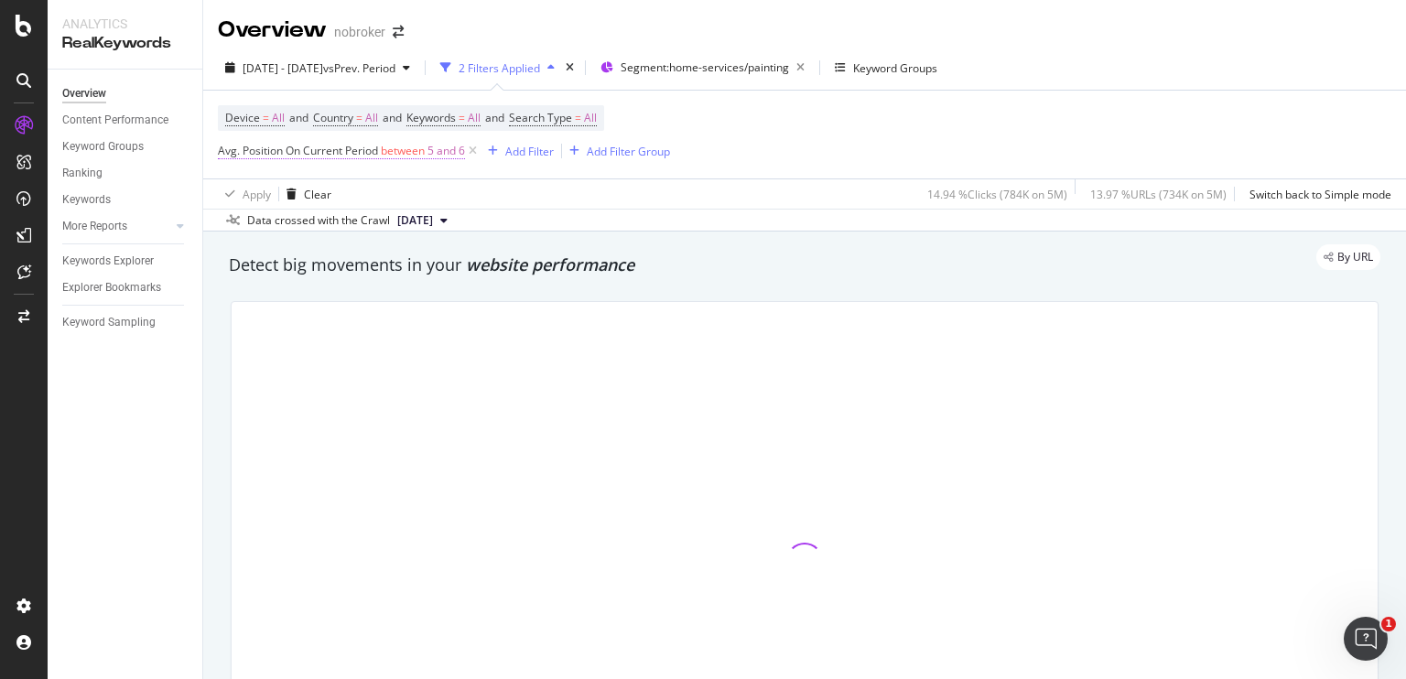
click at [413, 152] on span "between" at bounding box center [403, 151] width 44 height 16
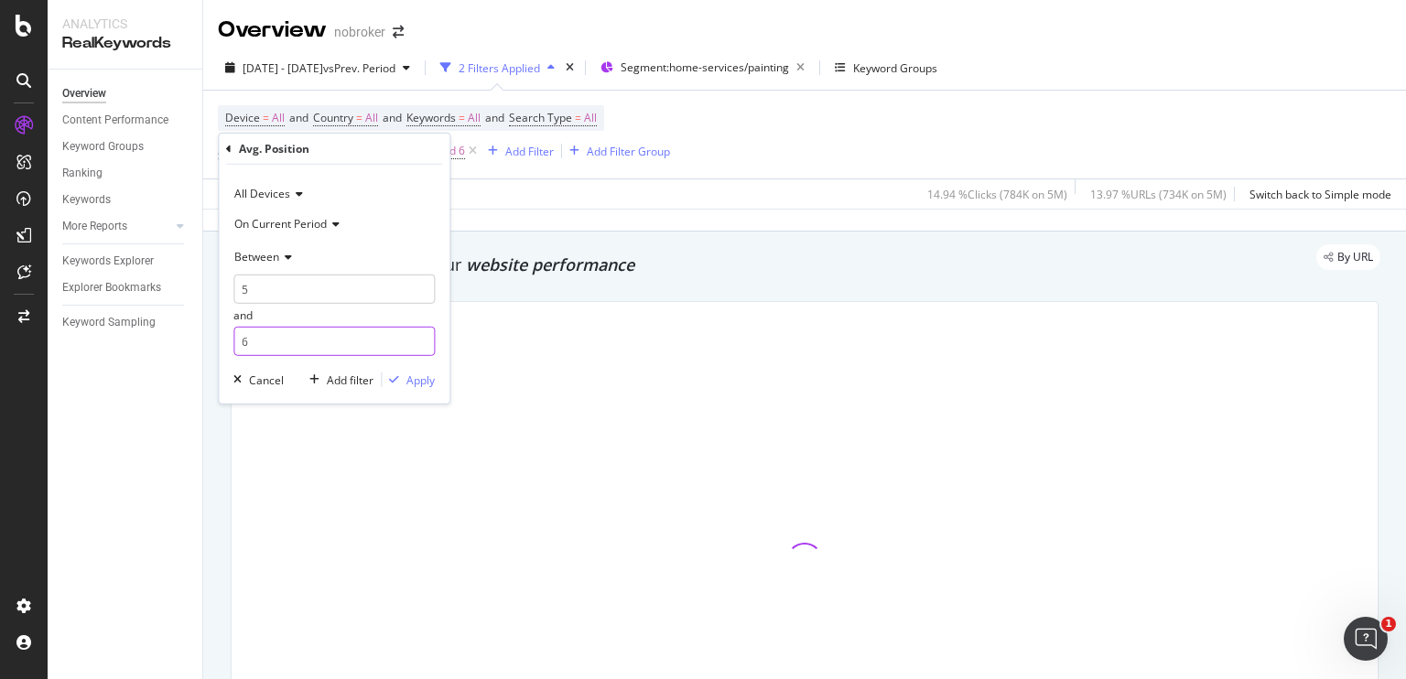
click at [308, 330] on input "6" at bounding box center [333, 341] width 201 height 29
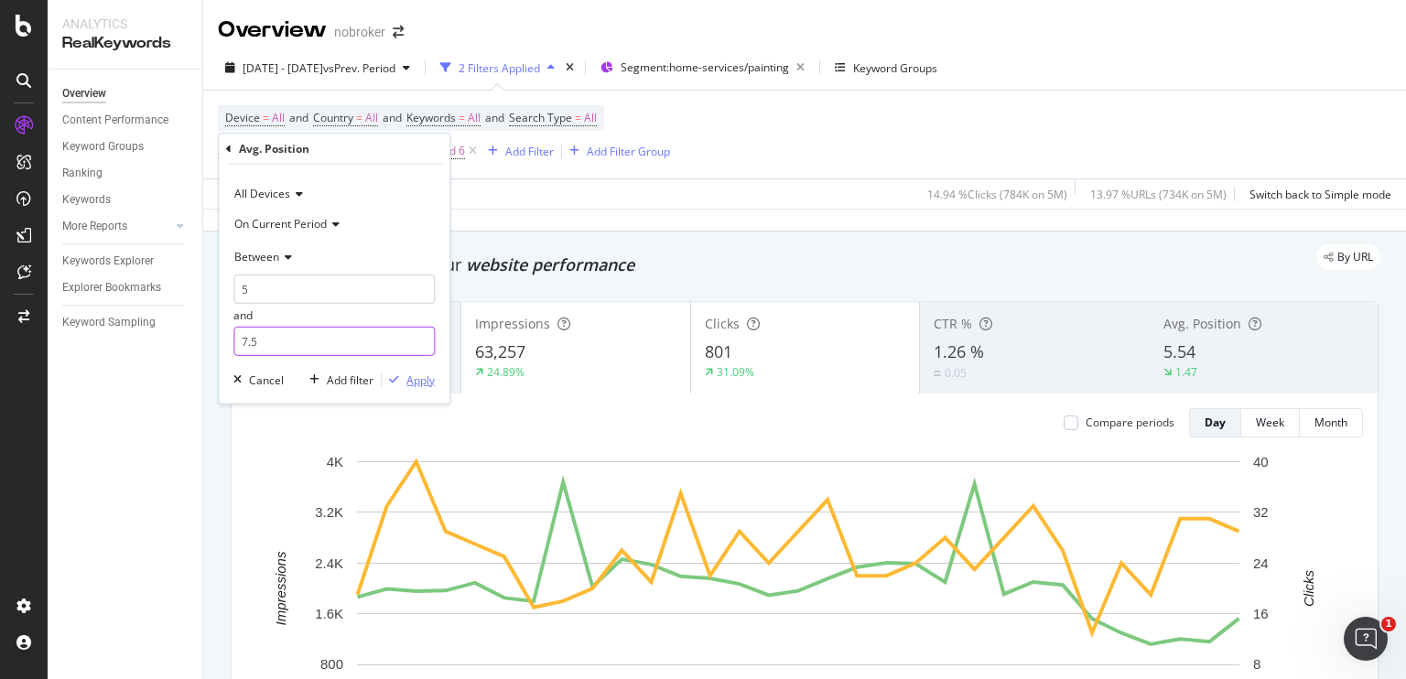
type input "7.5"
click at [414, 384] on div "Apply" at bounding box center [420, 381] width 28 height 16
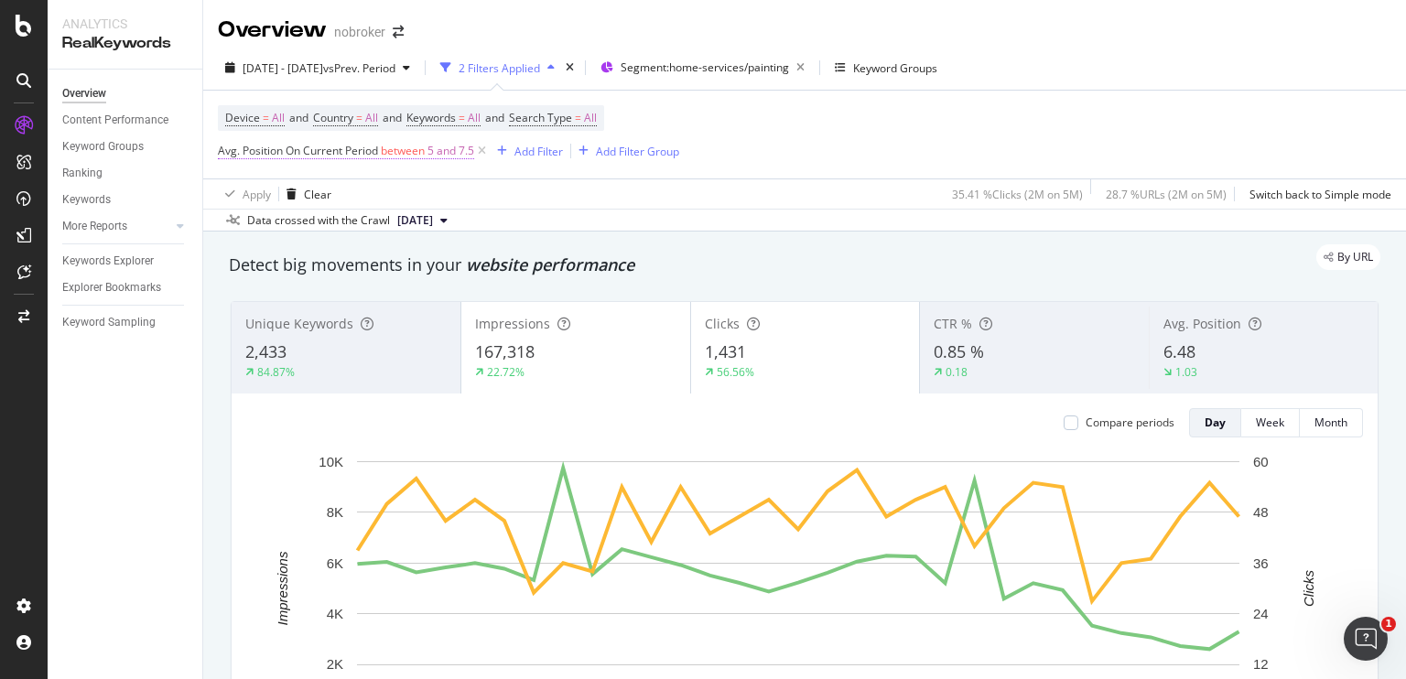
click at [439, 149] on span "5 and 7.5" at bounding box center [451, 151] width 47 height 26
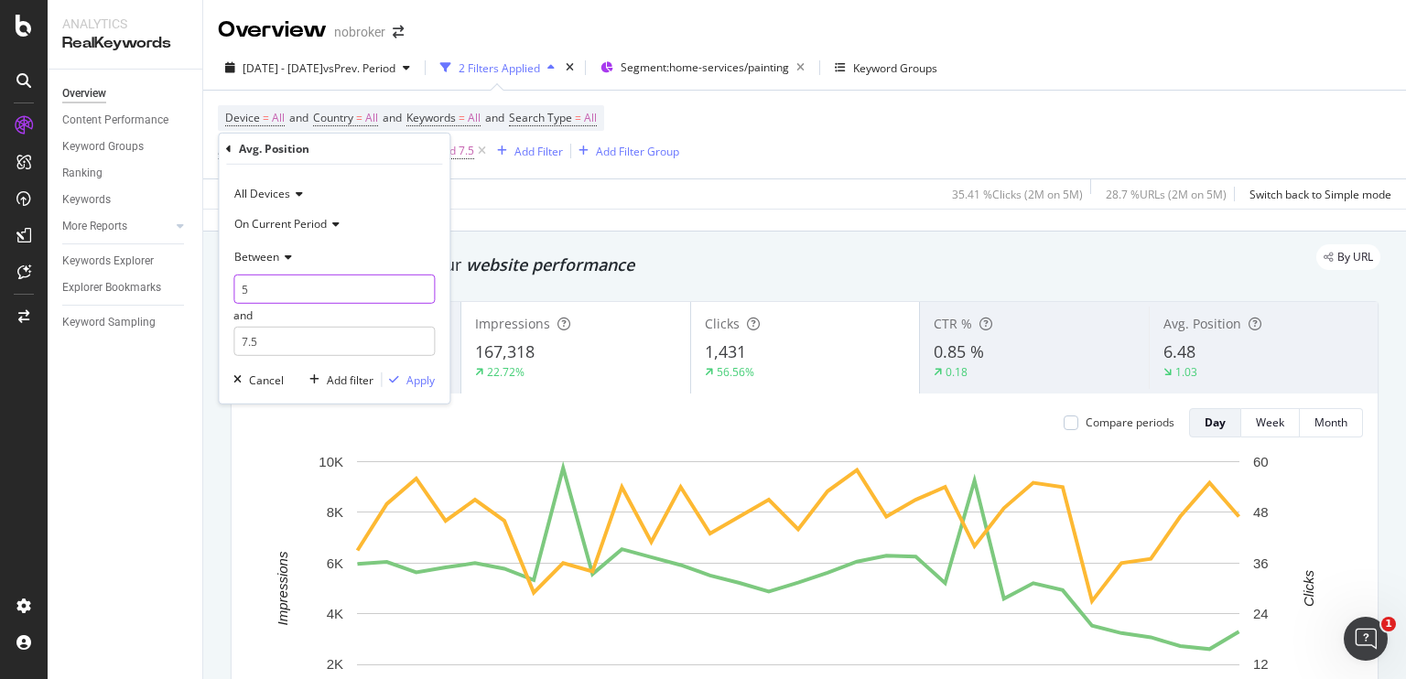
drag, startPoint x: 283, startPoint y: 285, endPoint x: 236, endPoint y: 292, distance: 47.3
click at [236, 292] on input "5" at bounding box center [333, 289] width 201 height 29
type input "2"
type input "4"
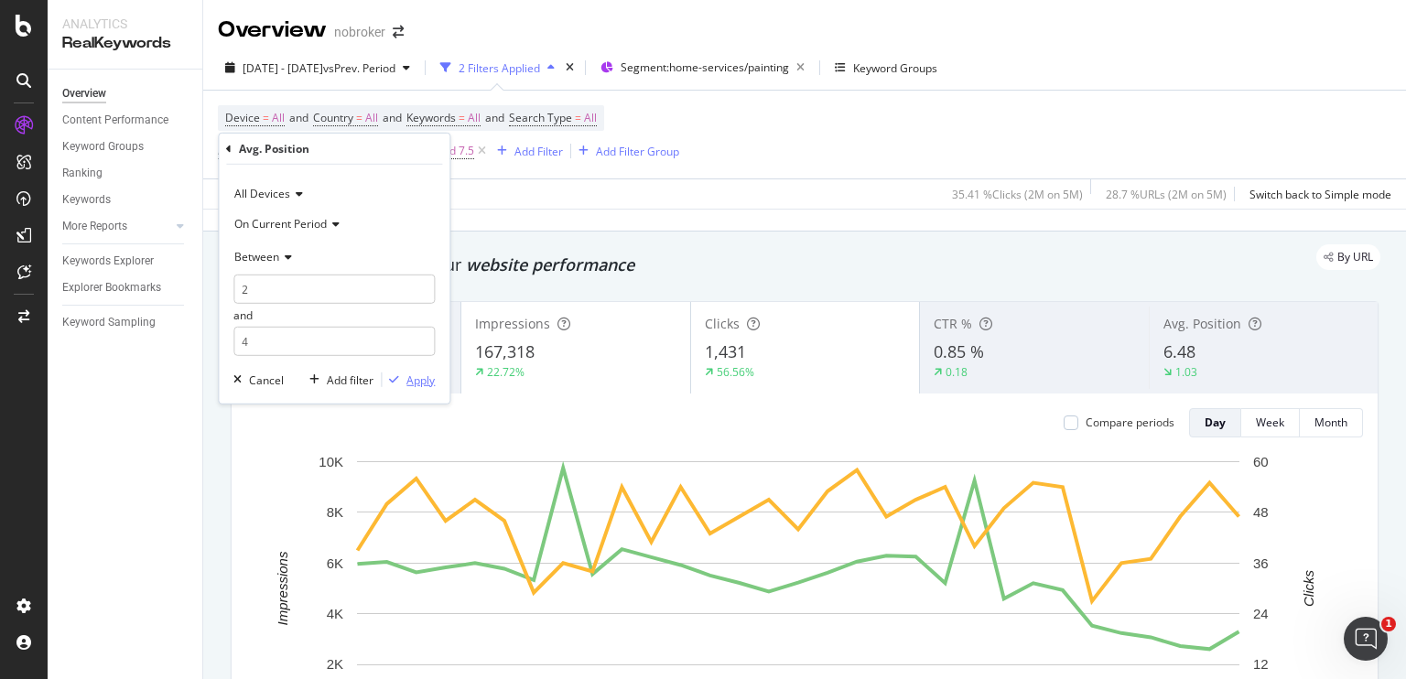
click at [429, 387] on div "Apply" at bounding box center [420, 381] width 28 height 16
